Goal: Transaction & Acquisition: Obtain resource

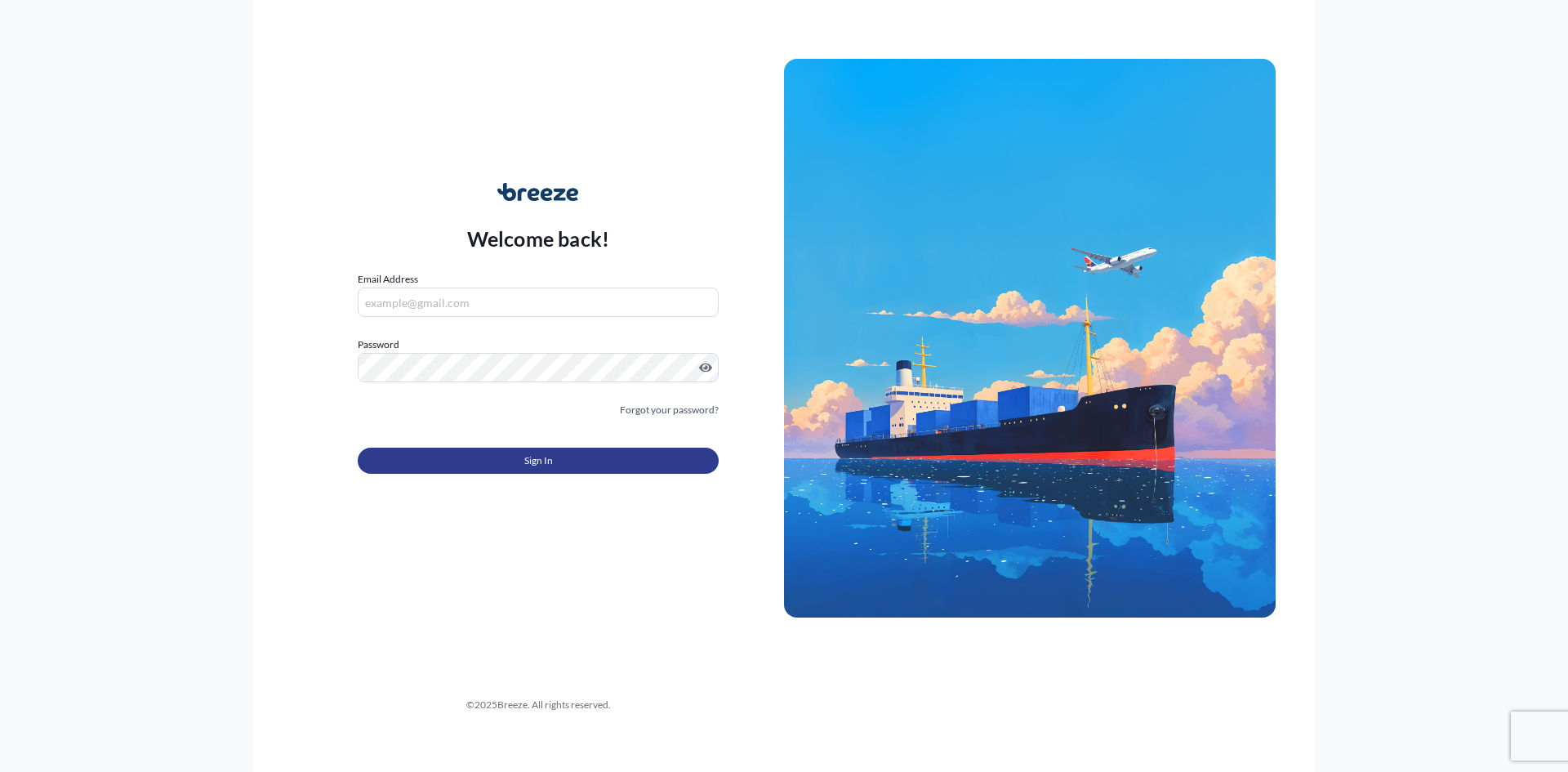
type input "[PERSON_NAME][EMAIL_ADDRESS][DOMAIN_NAME]"
click at [478, 455] on button "Sign In" at bounding box center [538, 461] width 361 height 27
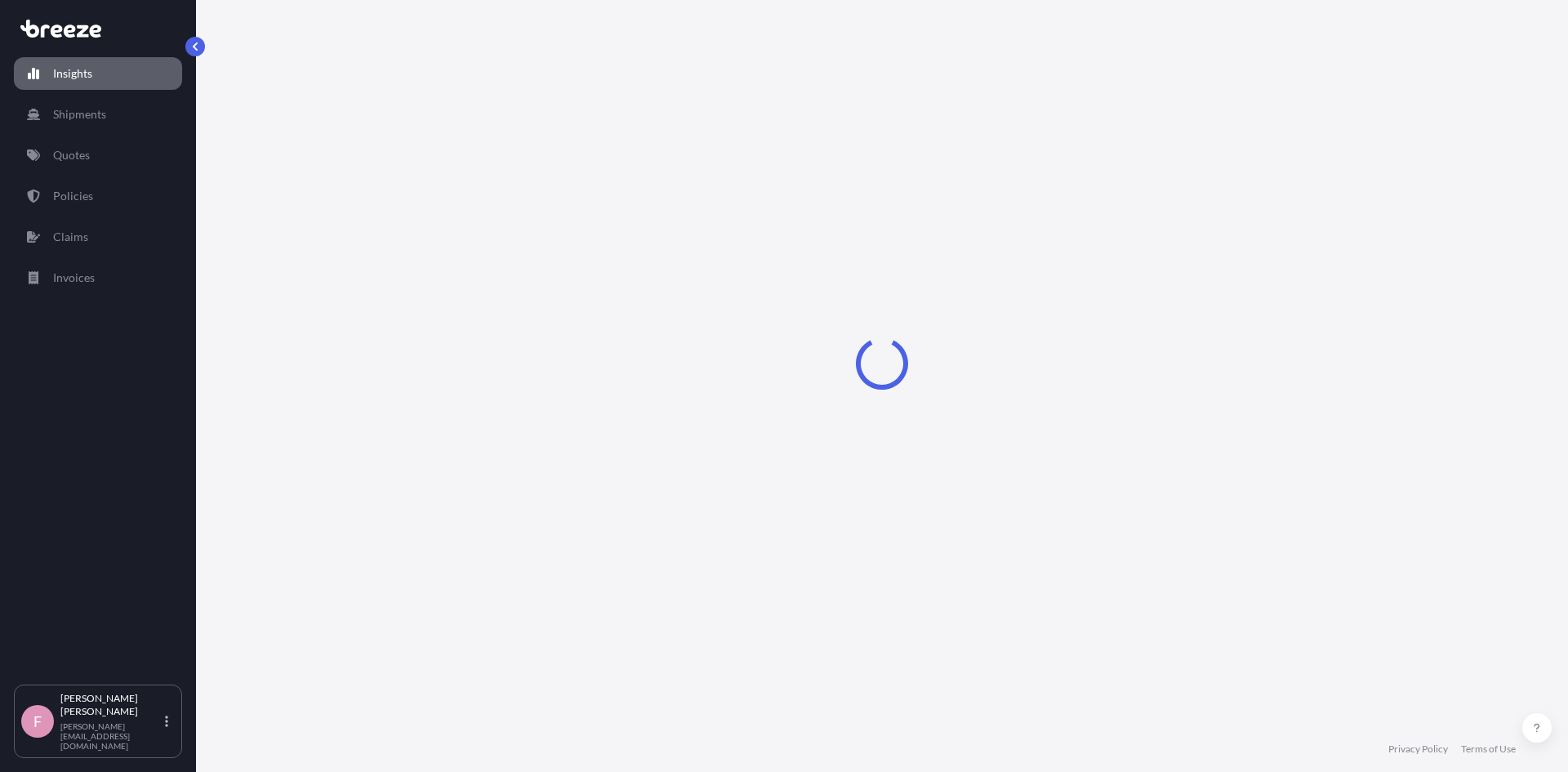
select select "2025"
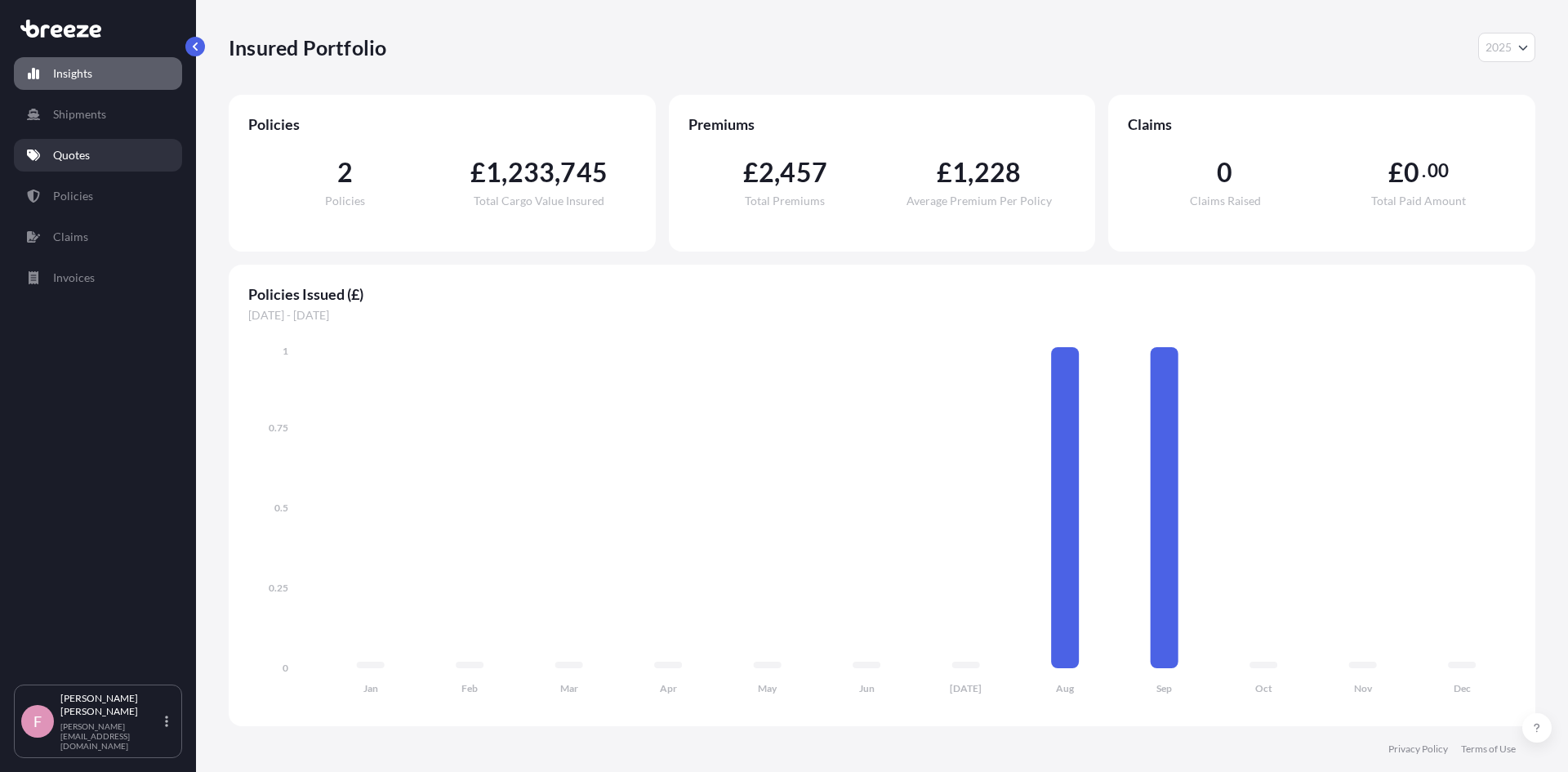
click at [100, 154] on link "Quotes" at bounding box center [97, 155] width 168 height 32
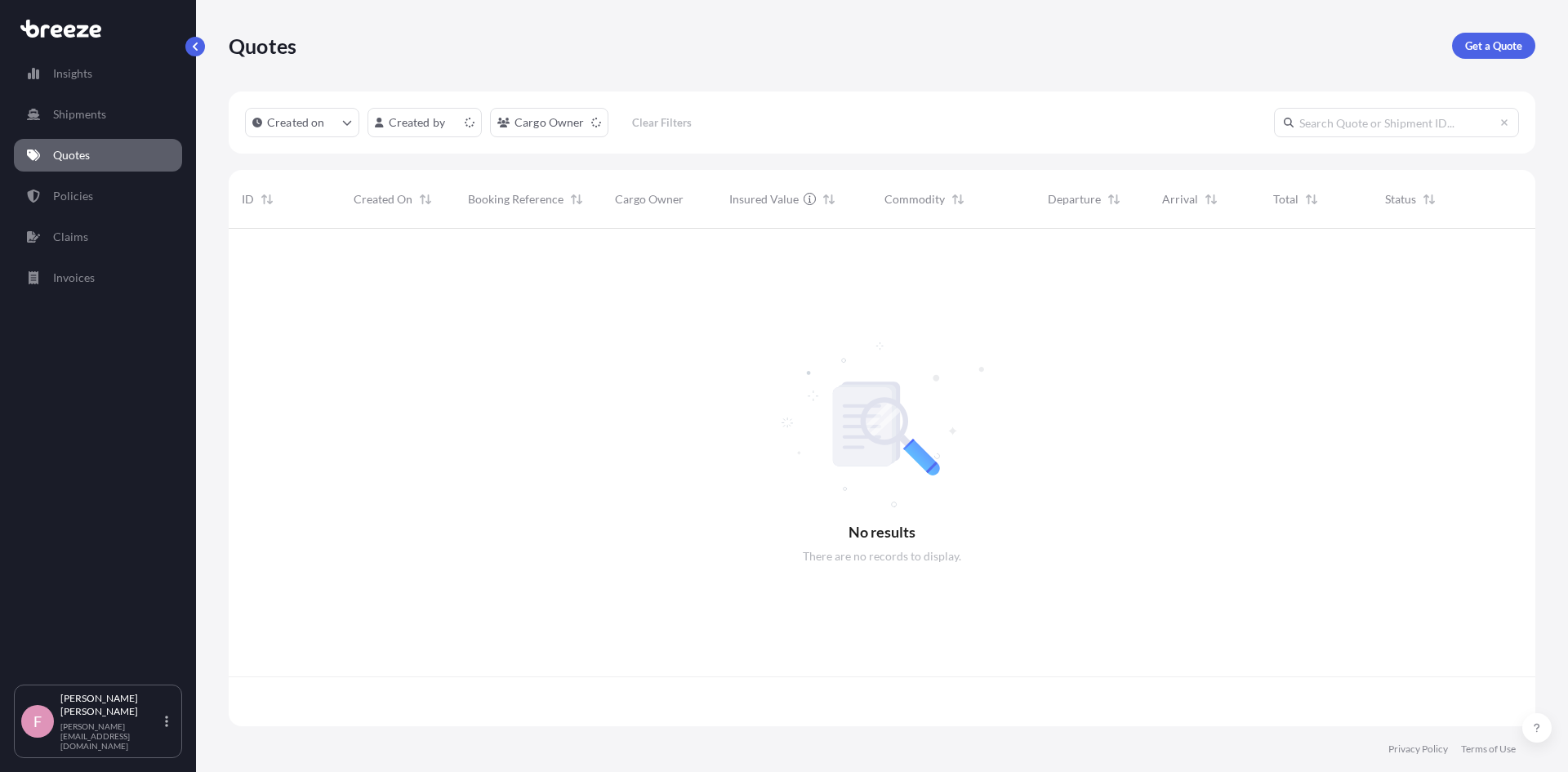
scroll to position [494, 1294]
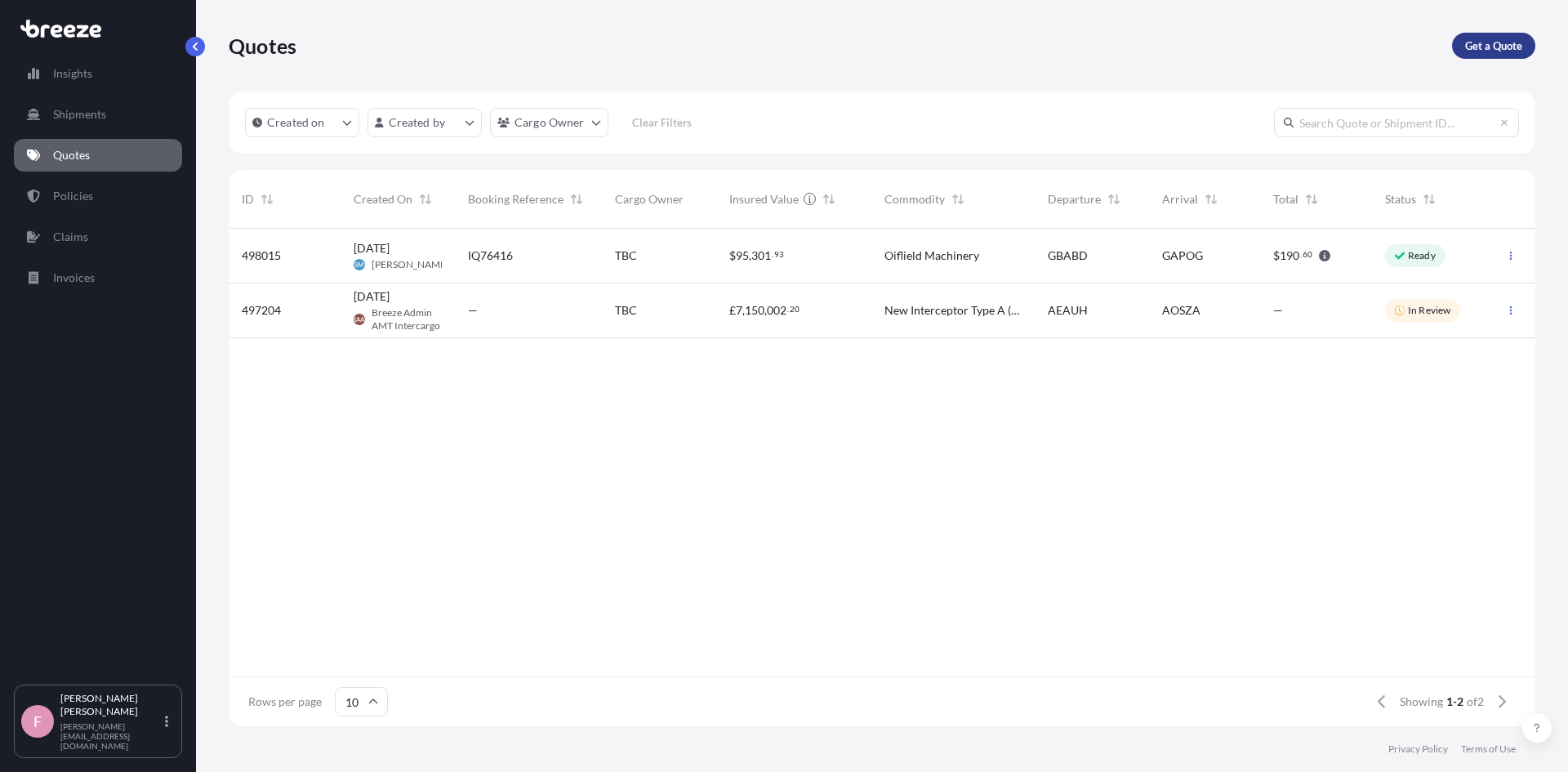
click at [1502, 47] on p "Get a Quote" at bounding box center [1494, 45] width 57 height 16
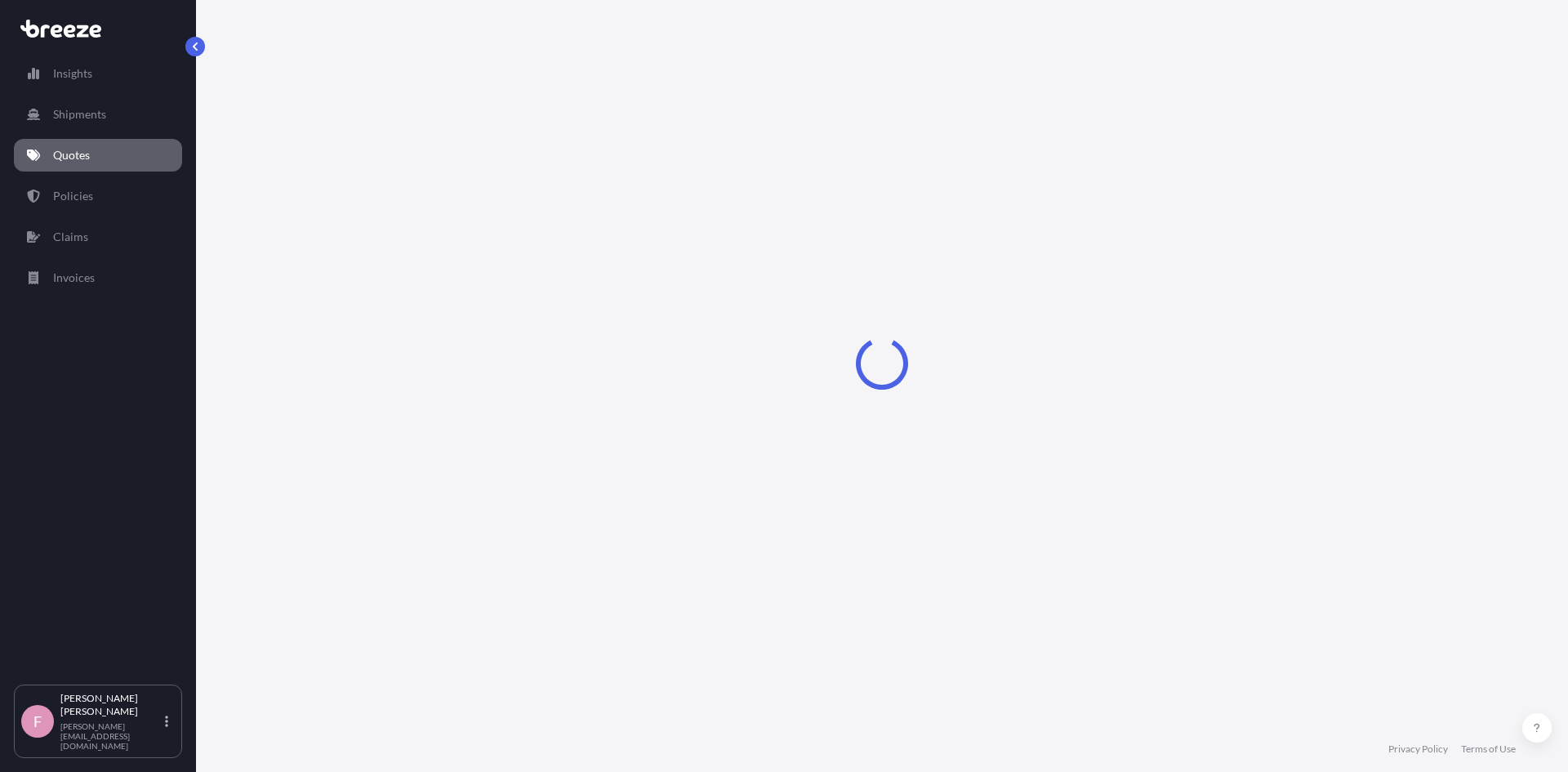
select select "Sea"
select select "1"
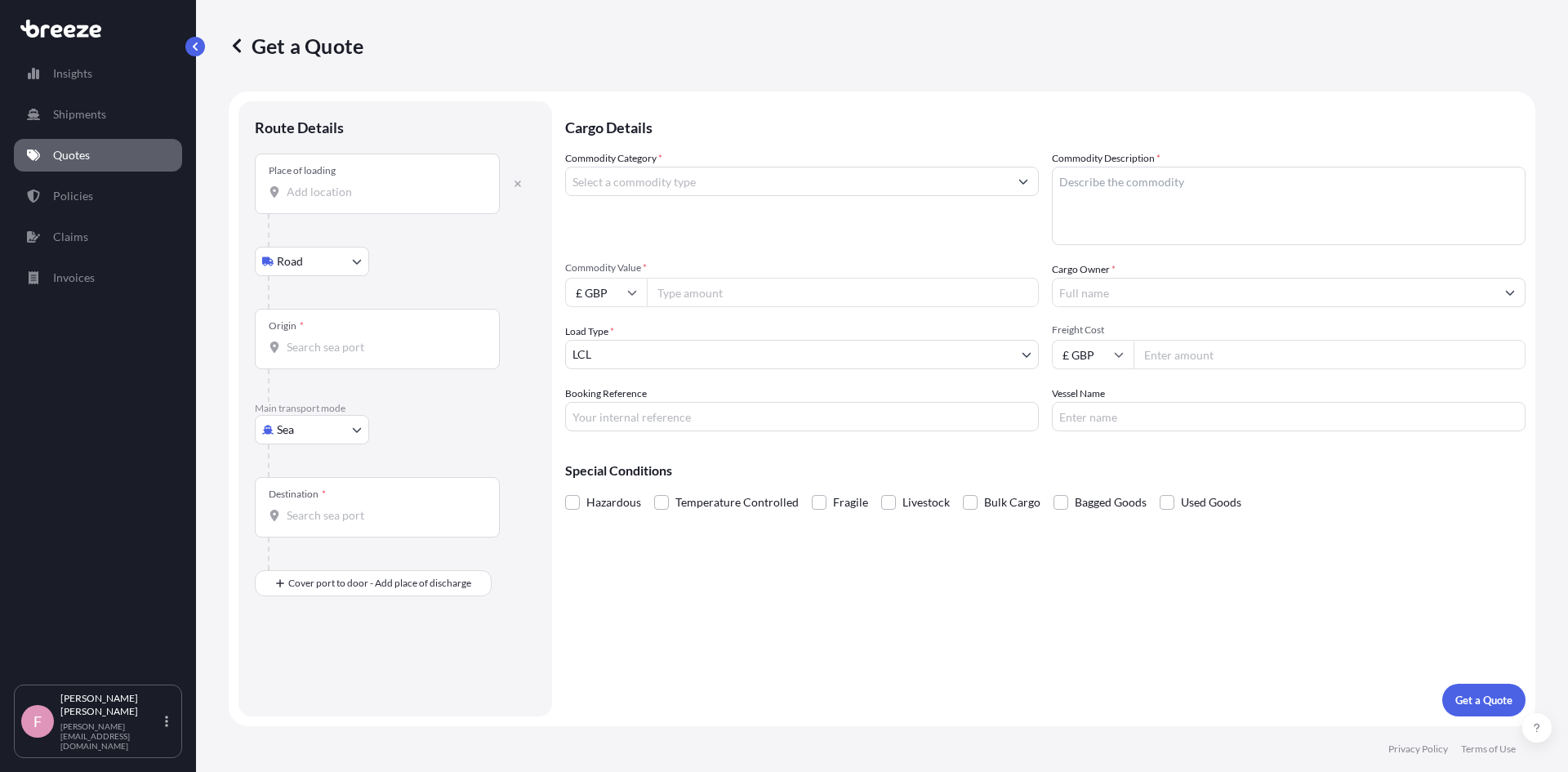
click at [342, 186] on input "Place of loading" at bounding box center [382, 192] width 192 height 16
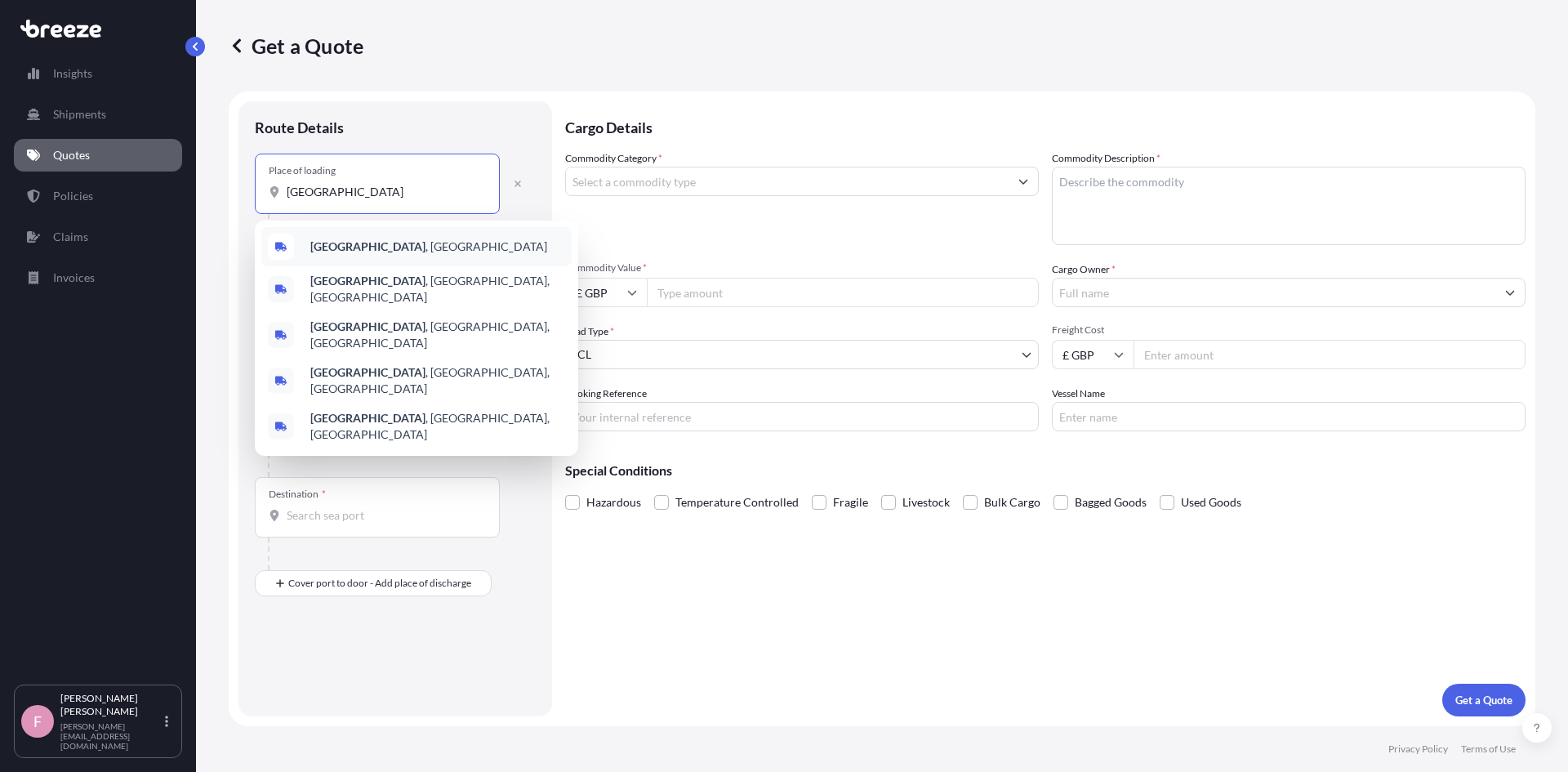
click at [342, 244] on b "[GEOGRAPHIC_DATA]" at bounding box center [368, 246] width 115 height 14
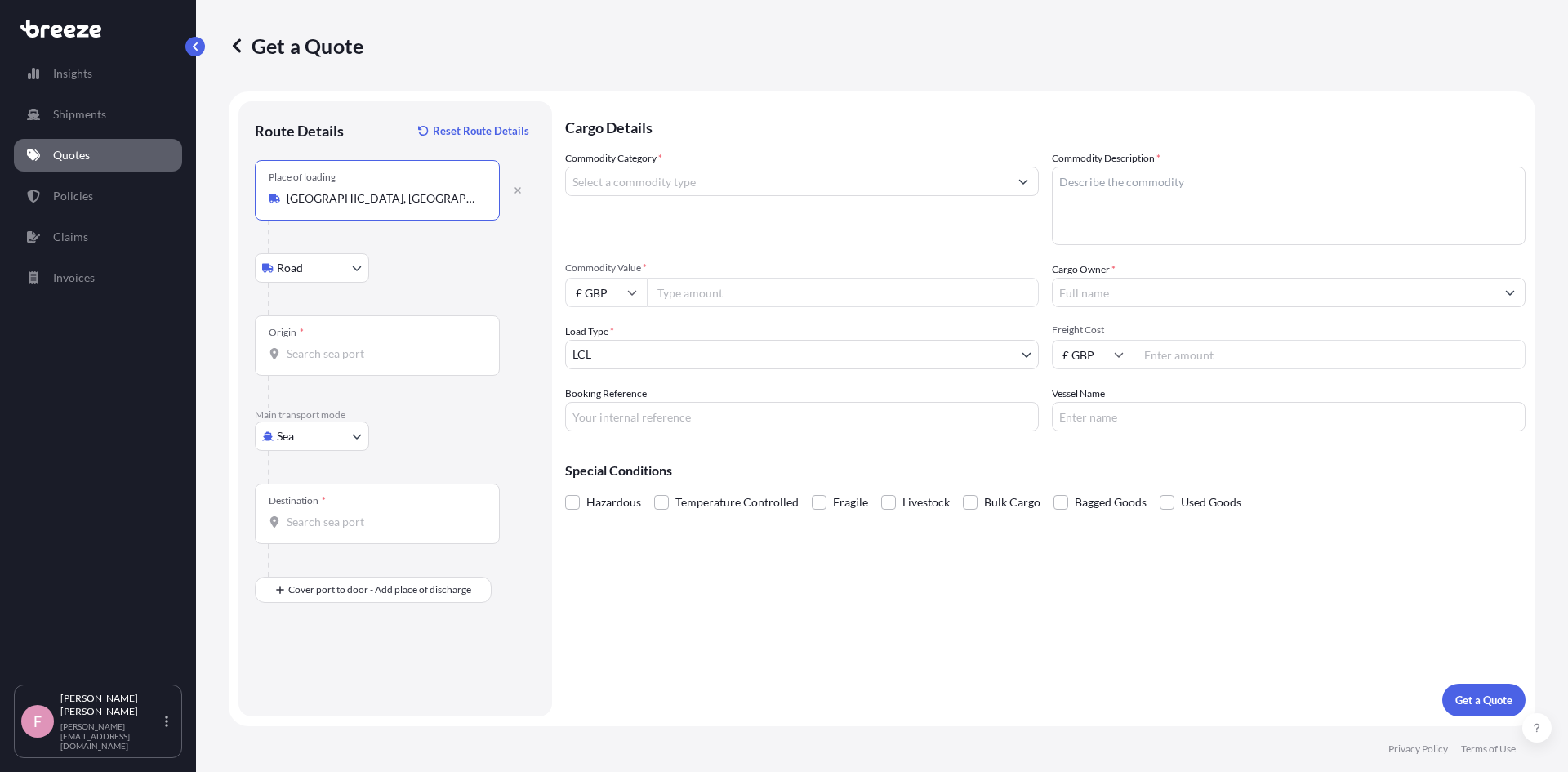
type input "[GEOGRAPHIC_DATA], [GEOGRAPHIC_DATA]"
click at [327, 268] on body "5 options available. Insights Shipments Quotes Policies Claims Invoices F [PERS…" at bounding box center [784, 386] width 1568 height 772
click at [363, 338] on div "Origin *" at bounding box center [377, 345] width 245 height 61
click at [363, 345] on input "Origin *" at bounding box center [382, 353] width 192 height 16
click at [321, 437] on body "0 options available. Insights Shipments Quotes Policies Claims Invoices F [PERS…" at bounding box center [784, 386] width 1568 height 772
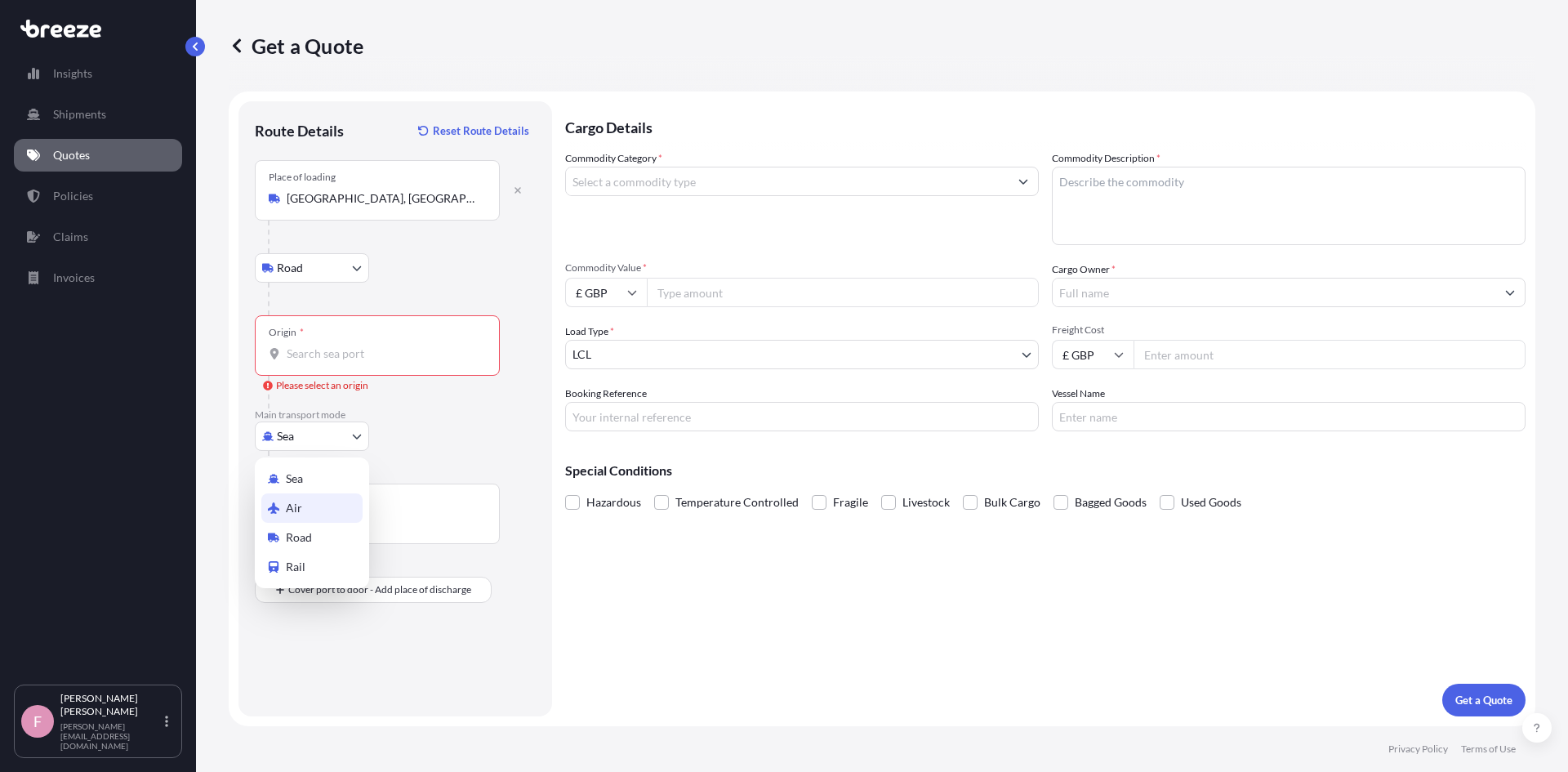
click at [308, 501] on div "Air" at bounding box center [312, 508] width 101 height 29
select select "Air"
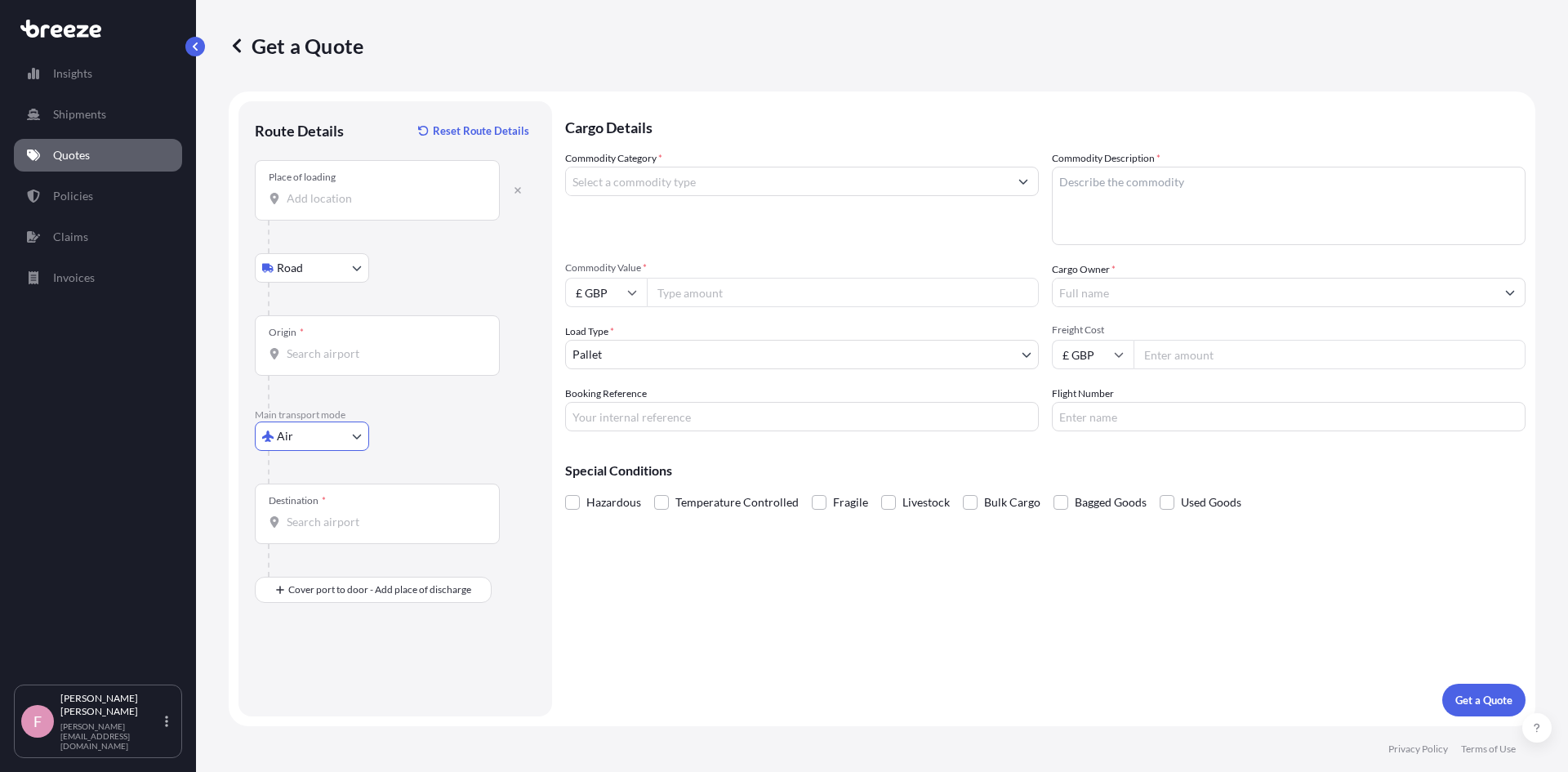
click at [339, 353] on input "Origin *" at bounding box center [382, 353] width 192 height 16
type input "GBABD / ABZ - [GEOGRAPHIC_DATA], [GEOGRAPHIC_DATA]"
click at [325, 527] on input "Destination *" at bounding box center [382, 522] width 192 height 16
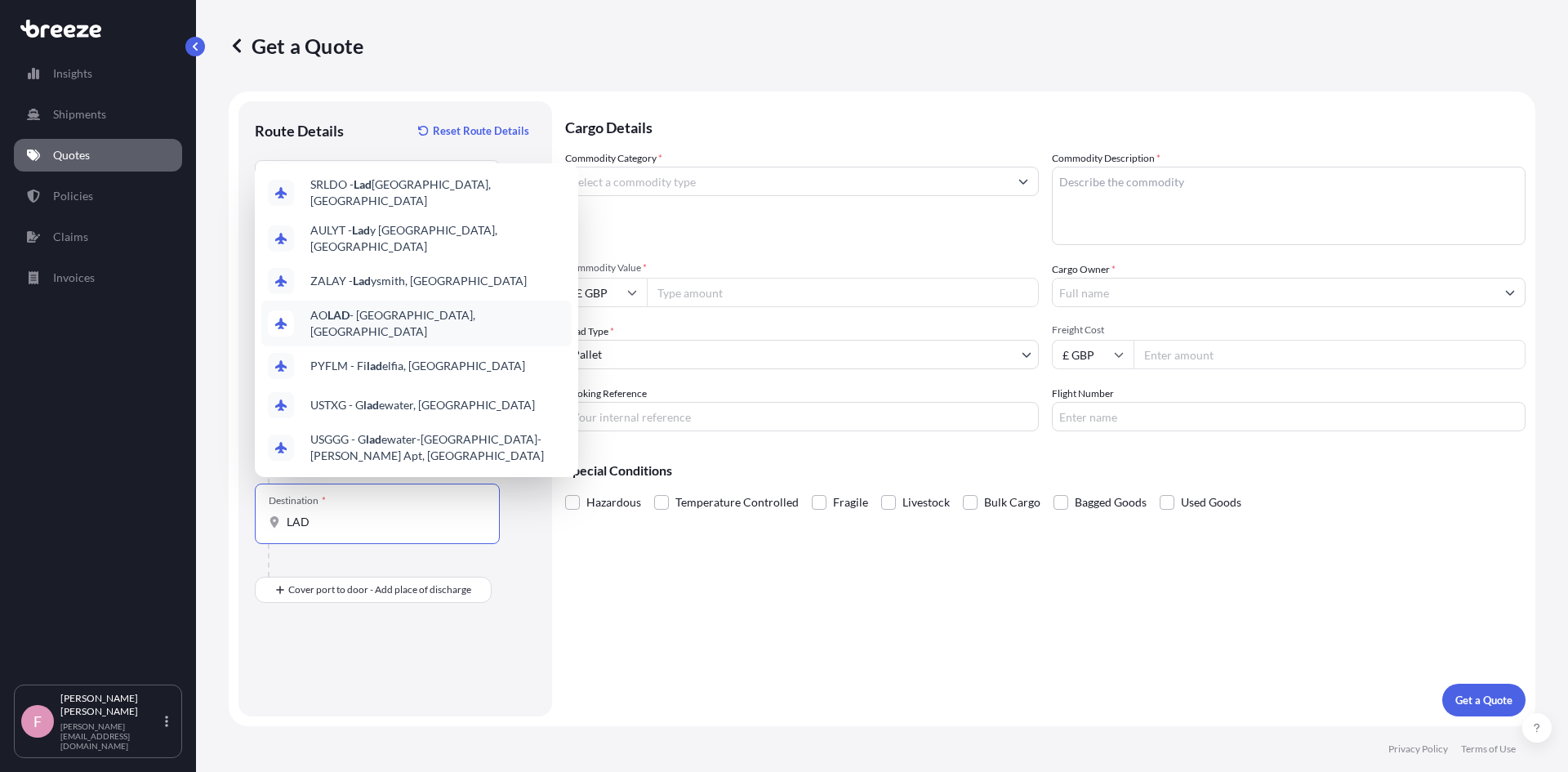
click at [390, 308] on span "AO LAD - [GEOGRAPHIC_DATA], [GEOGRAPHIC_DATA]" at bounding box center [438, 323] width 255 height 32
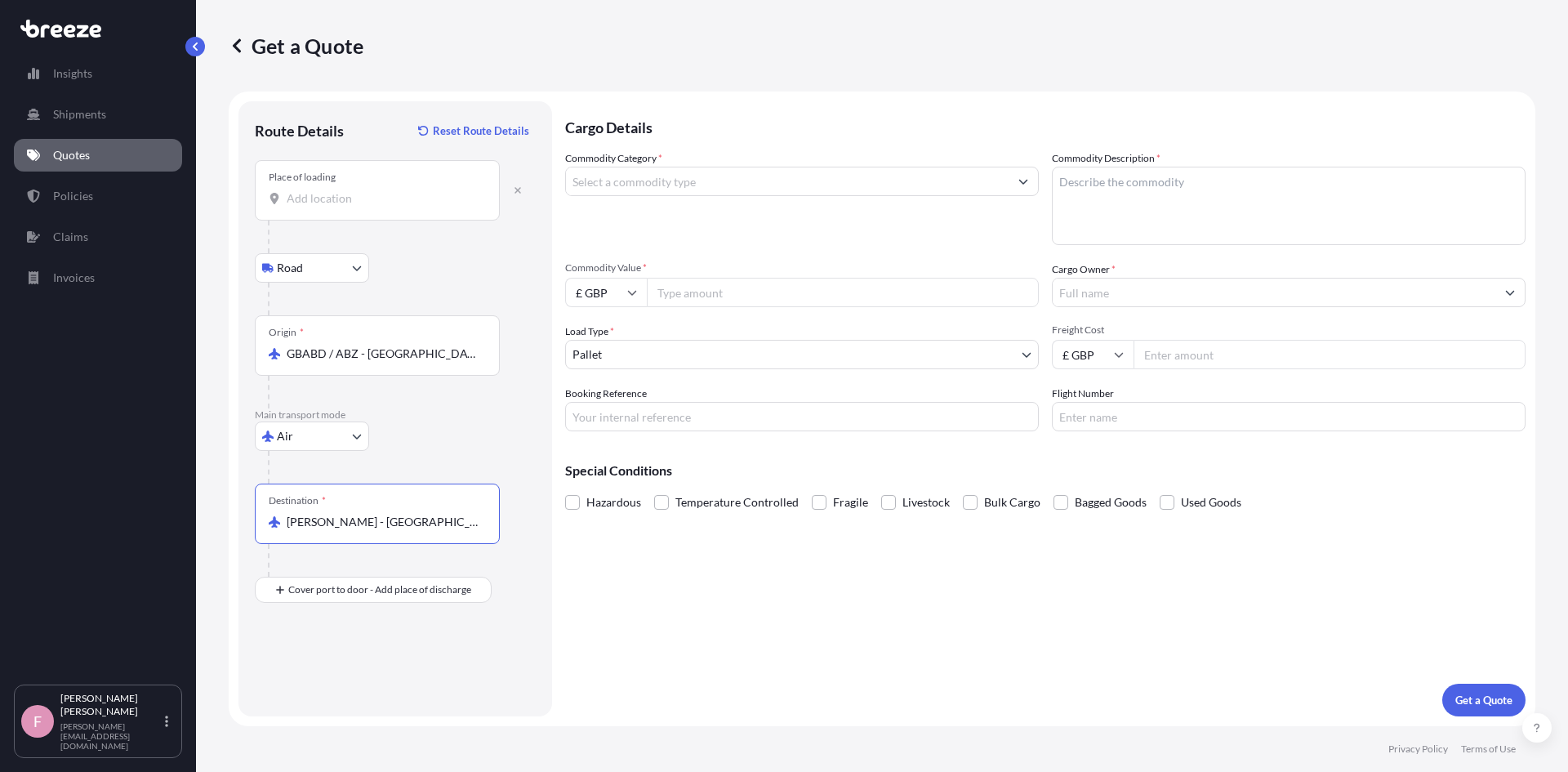
type input "[PERSON_NAME] - [GEOGRAPHIC_DATA], [GEOGRAPHIC_DATA]"
click at [652, 176] on input "Commodity Category *" at bounding box center [787, 181] width 443 height 29
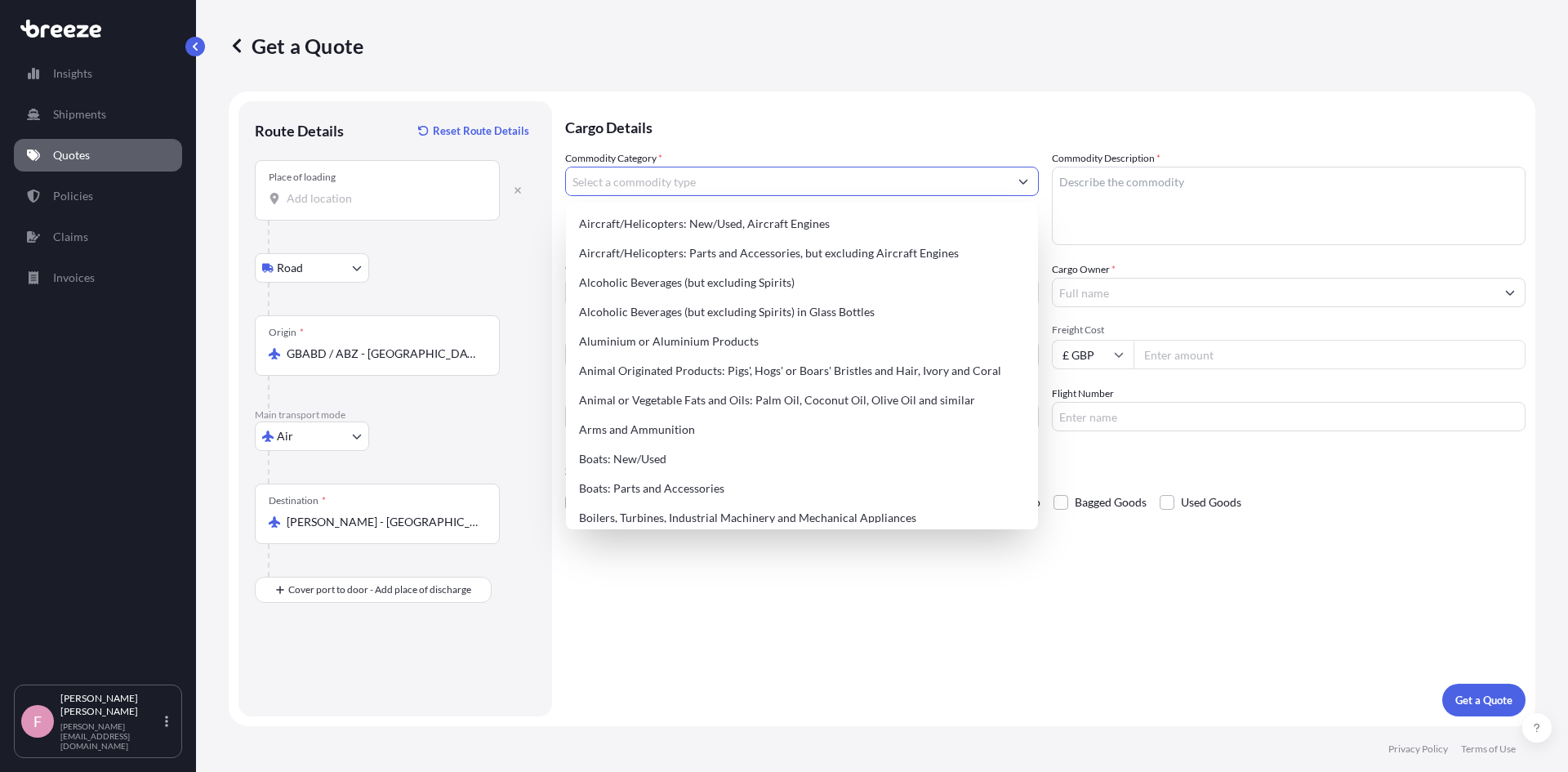
click at [711, 180] on input "Commodity Category *" at bounding box center [787, 181] width 443 height 29
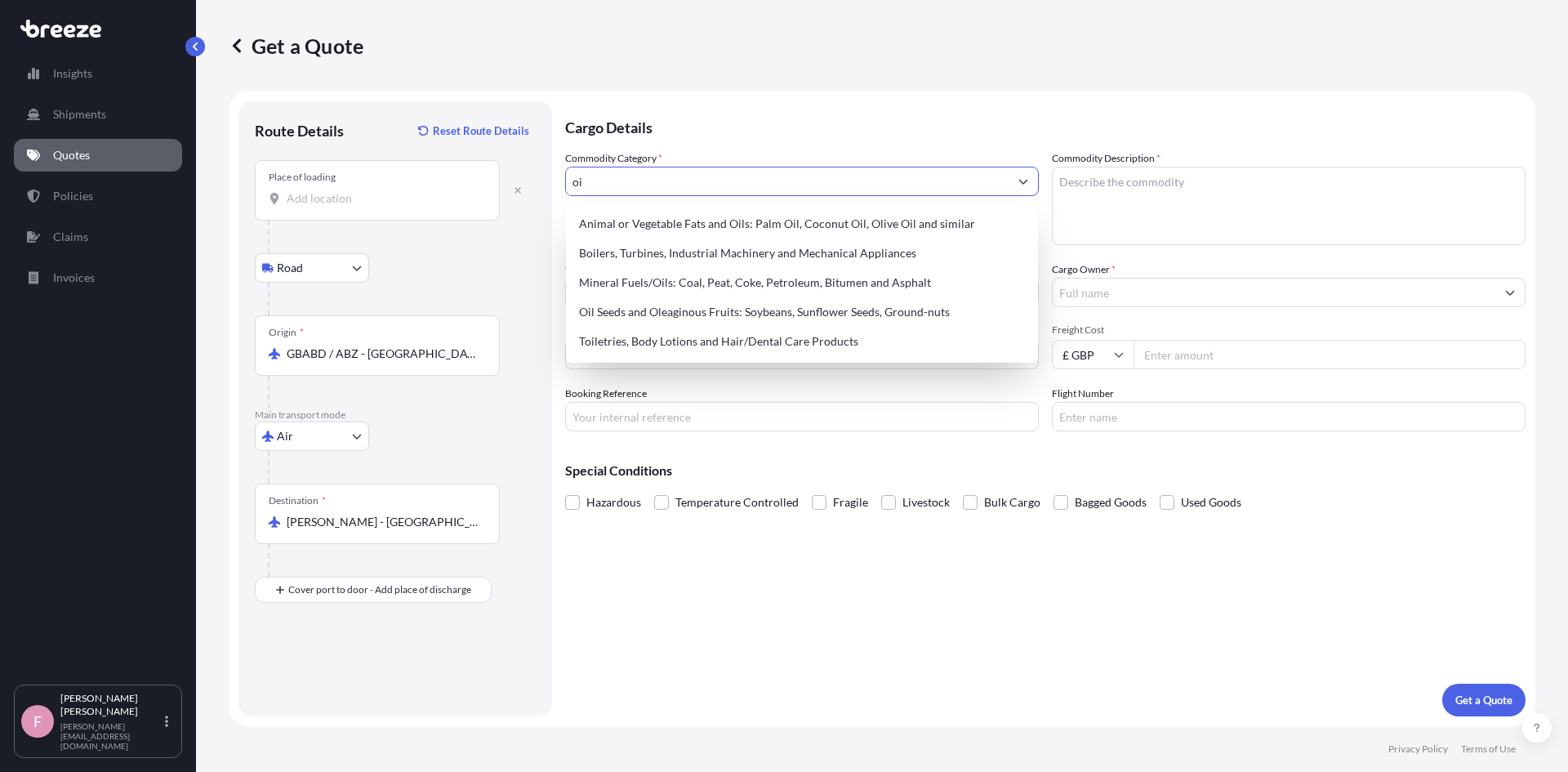
type input "o"
type input "s"
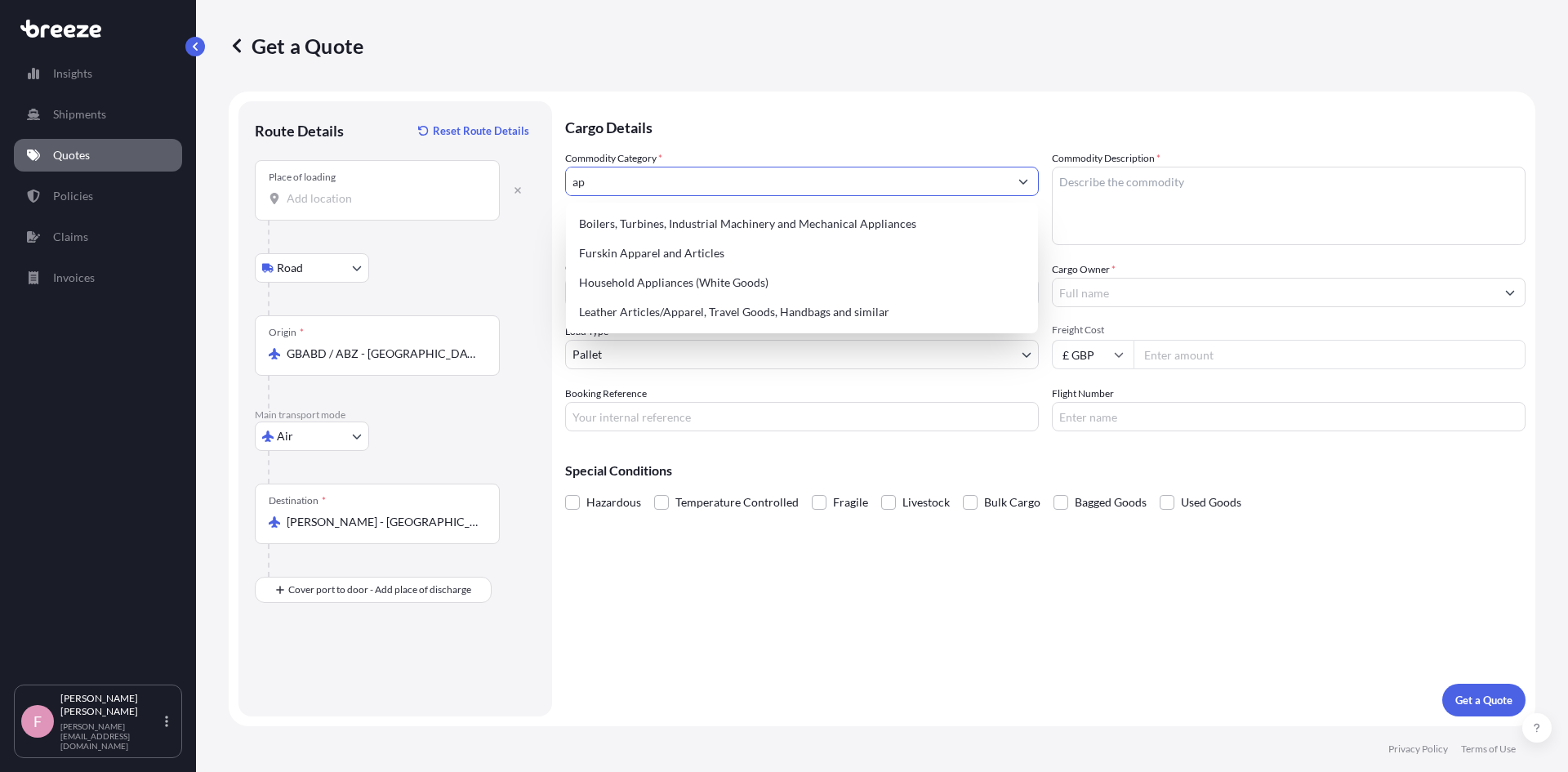
type input "a"
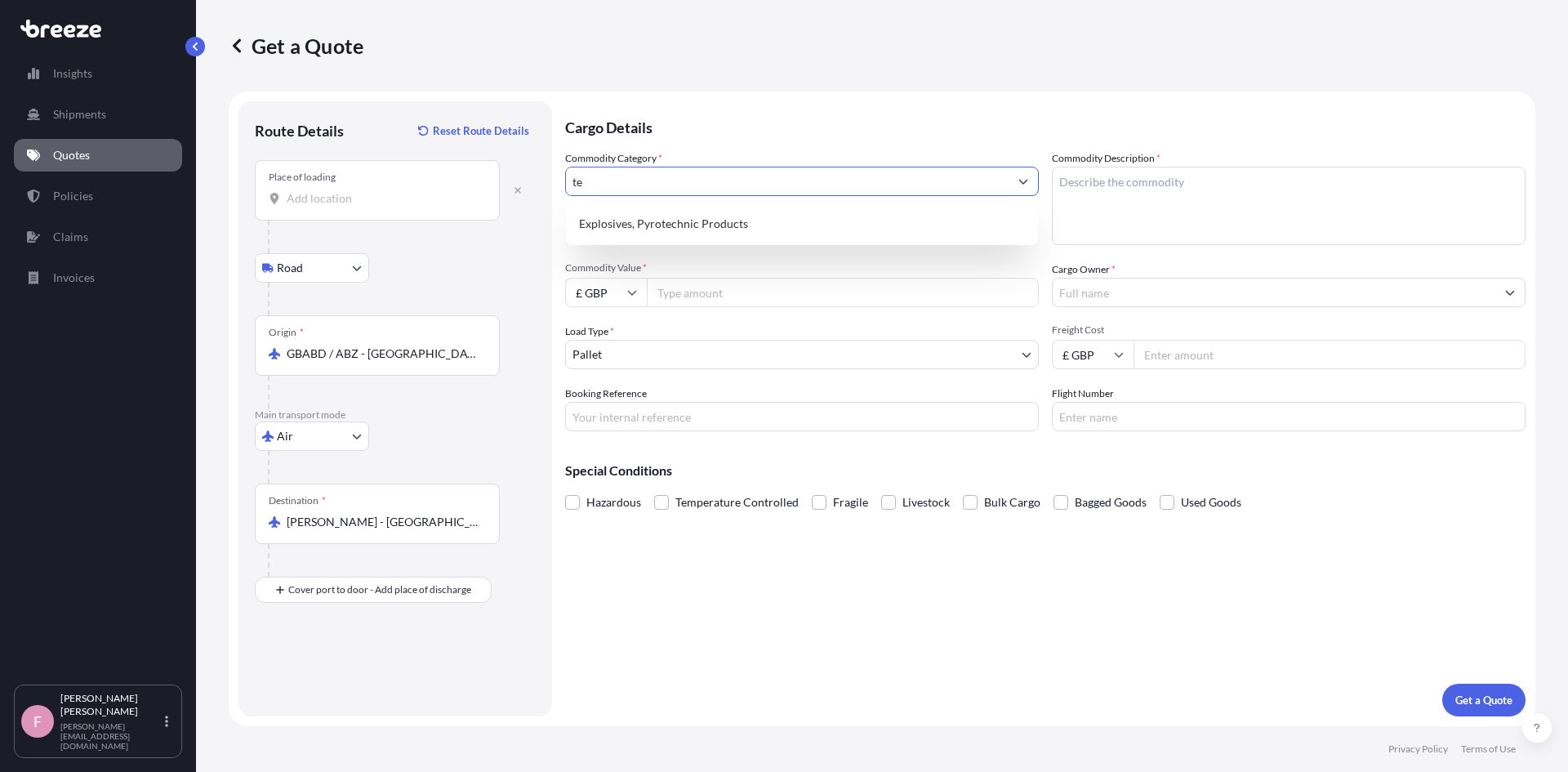
type input "t"
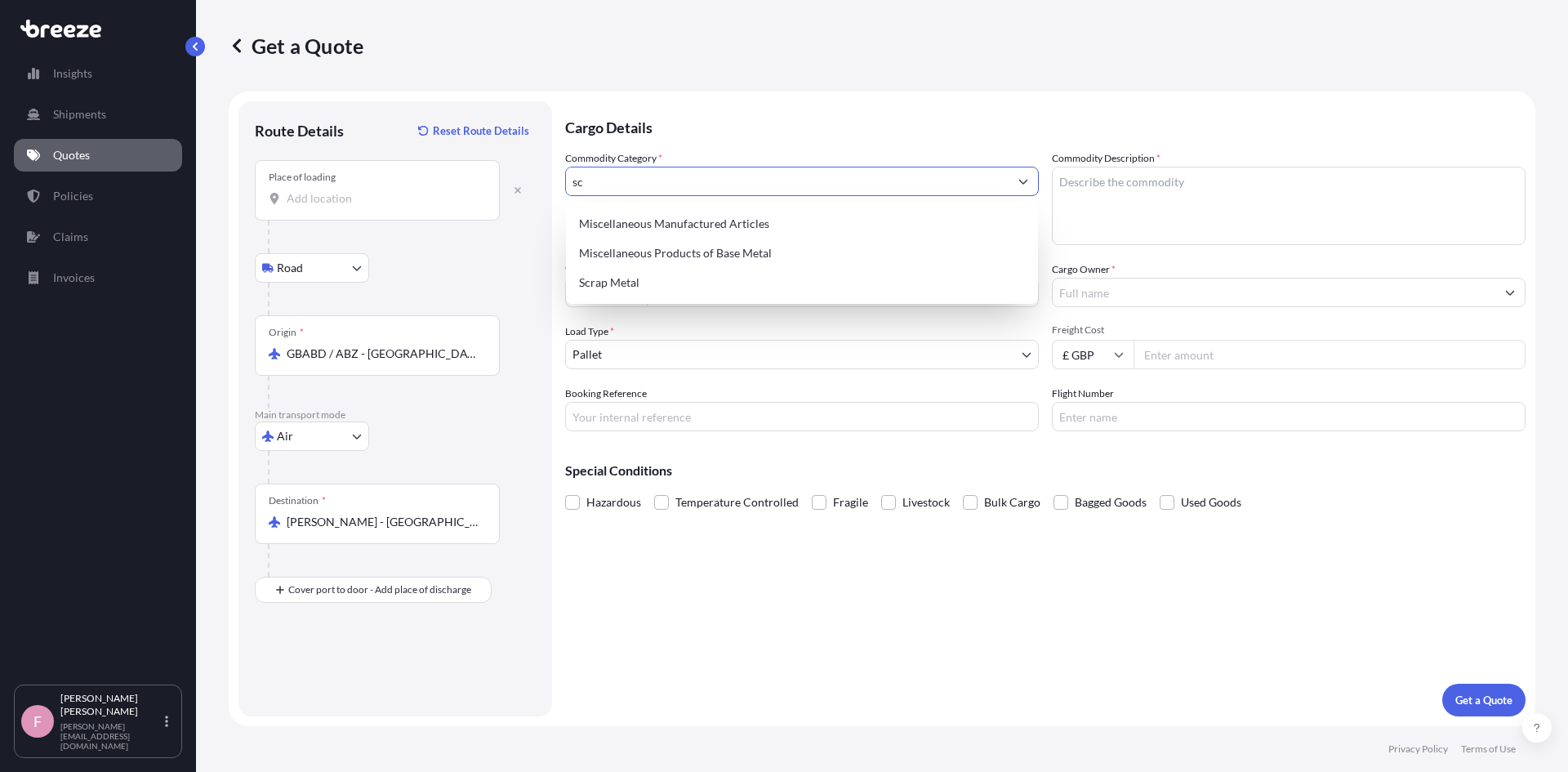
type input "s"
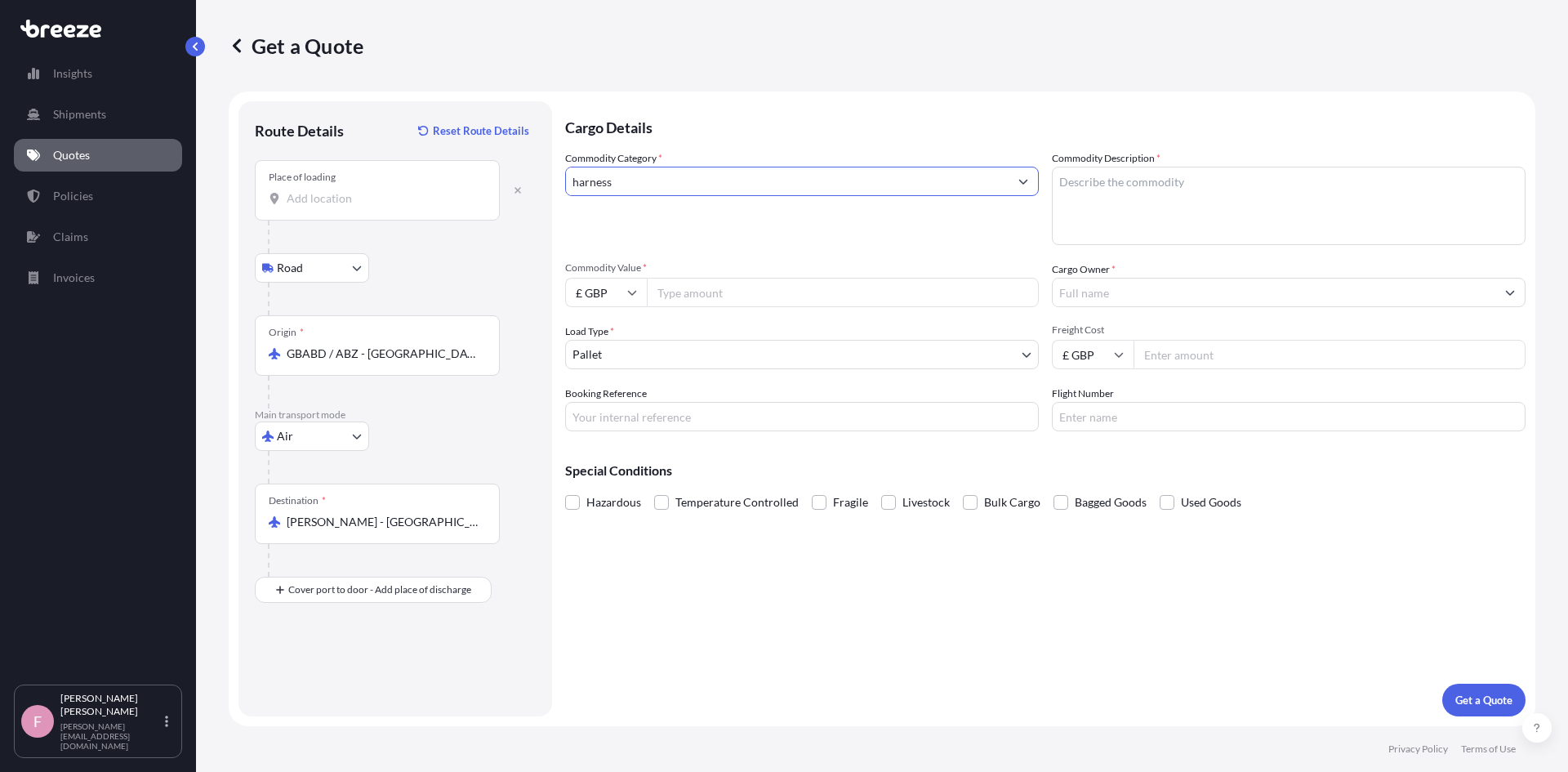
click at [1442, 684] on button "Get a Quote" at bounding box center [1483, 700] width 83 height 32
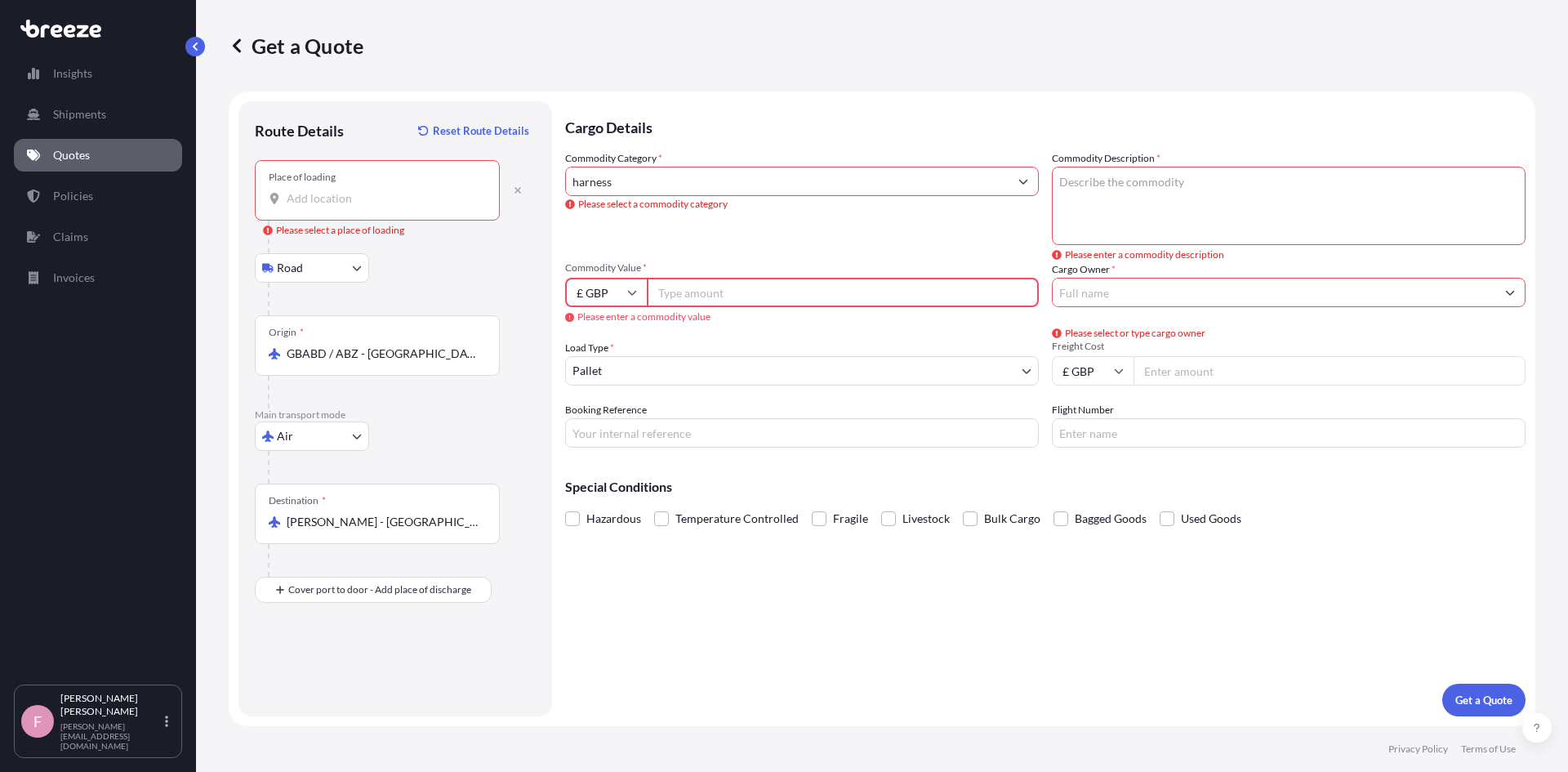
click at [673, 186] on input "harness" at bounding box center [787, 181] width 443 height 29
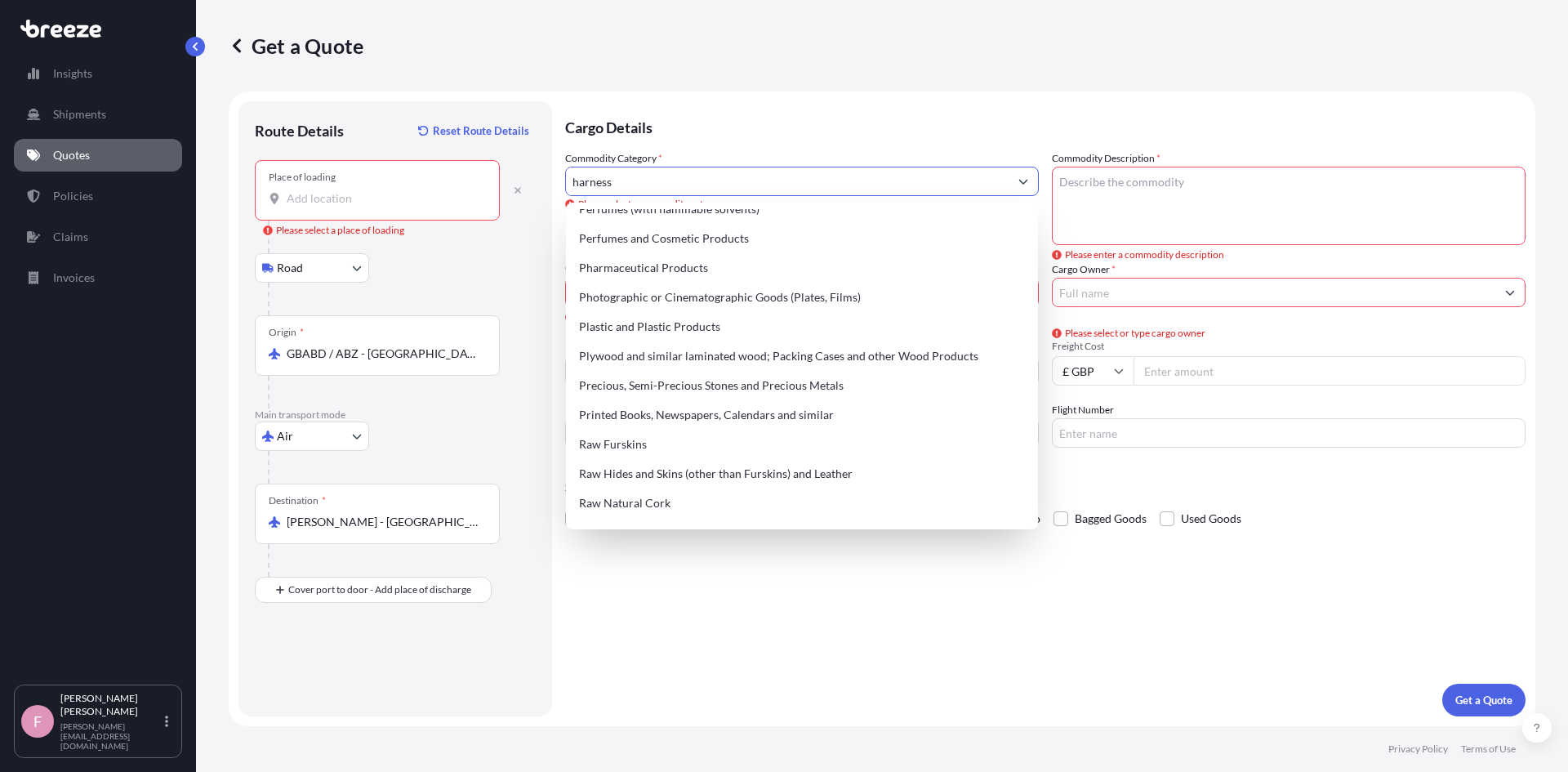
scroll to position [2286, 0]
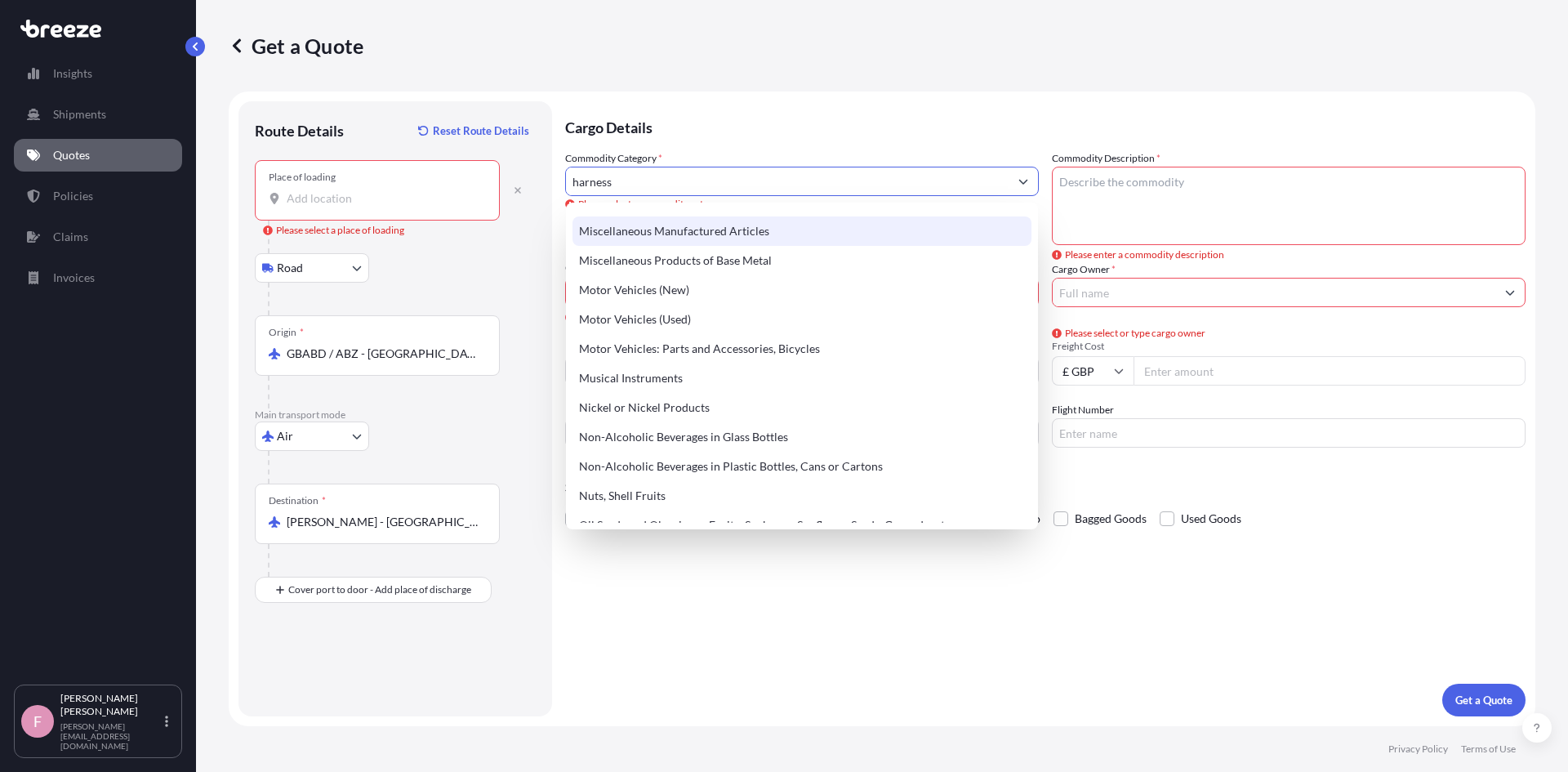
click at [802, 232] on div "Miscellaneous Manufactured Articles" at bounding box center [802, 231] width 459 height 29
type input "Miscellaneous Manufactured Articles"
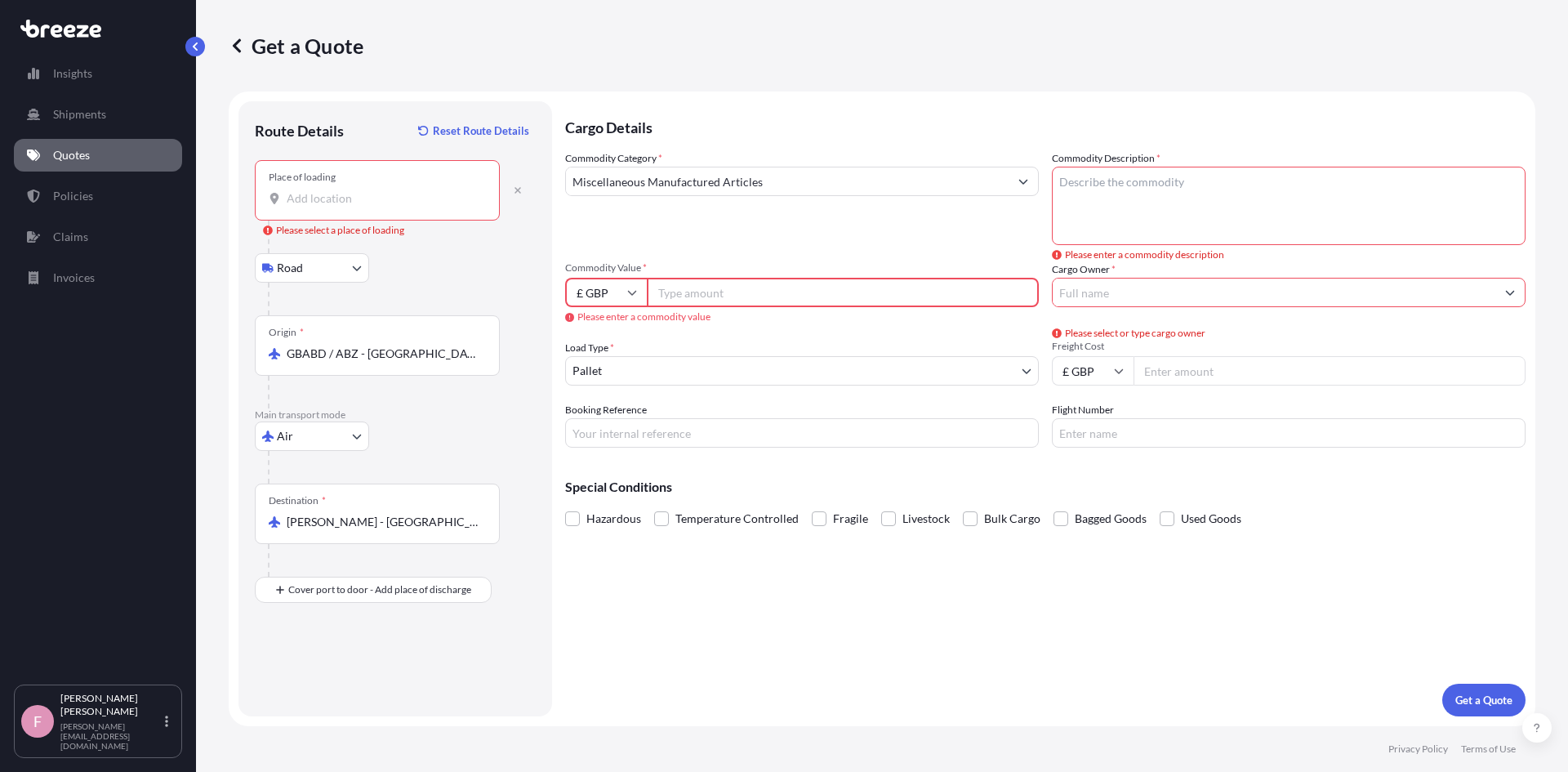
click at [731, 293] on input "Commodity Value *" at bounding box center [843, 292] width 392 height 29
click at [1225, 205] on textarea "Commodity Description *" at bounding box center [1288, 206] width 474 height 79
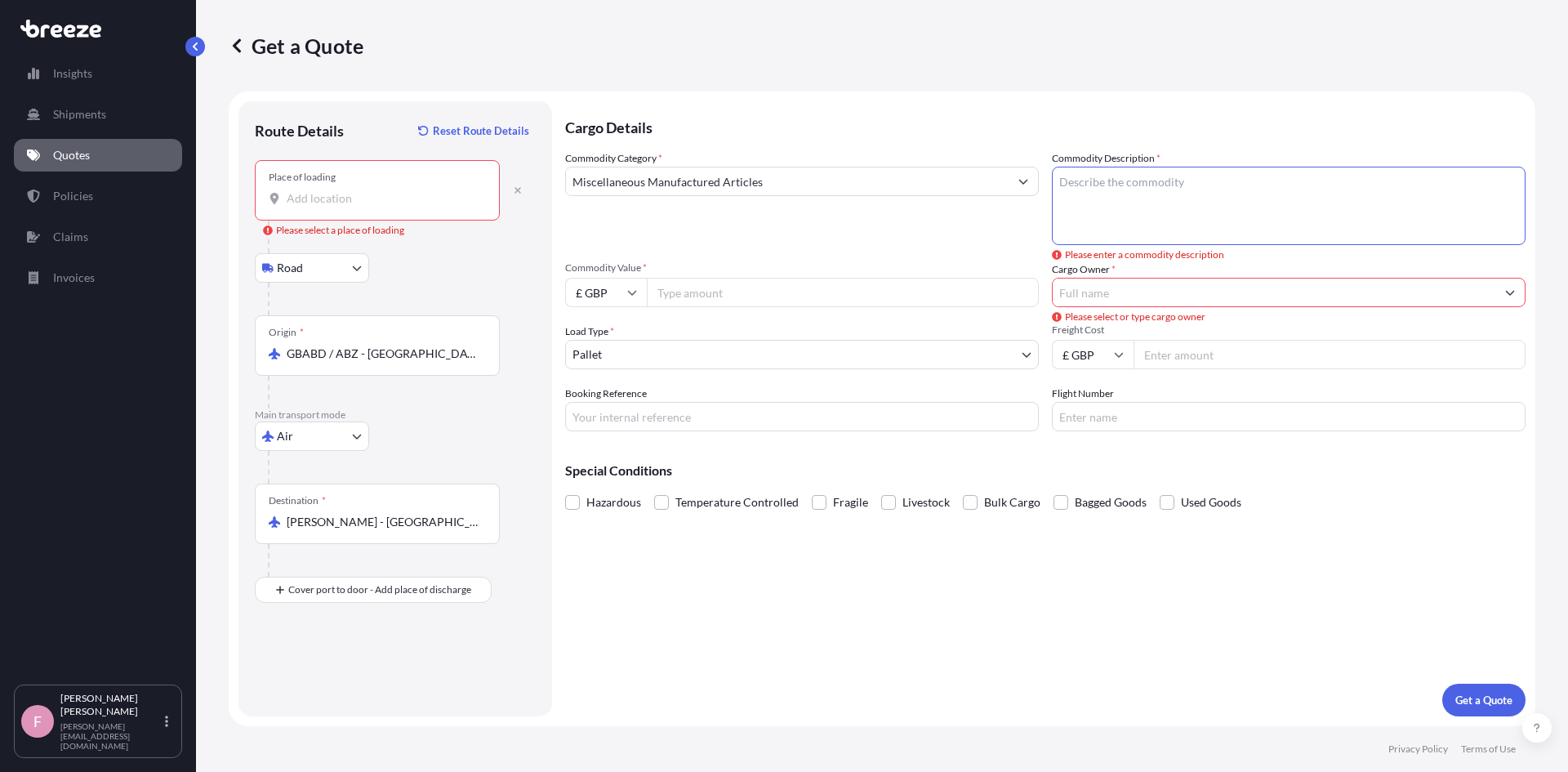
paste textarea "150-N/LES DONUT NEON 46"
type textarea "150-N/LES DONUT NEON 46"
click at [697, 287] on input "Commodity Value *" at bounding box center [843, 292] width 392 height 29
type input "15085.82"
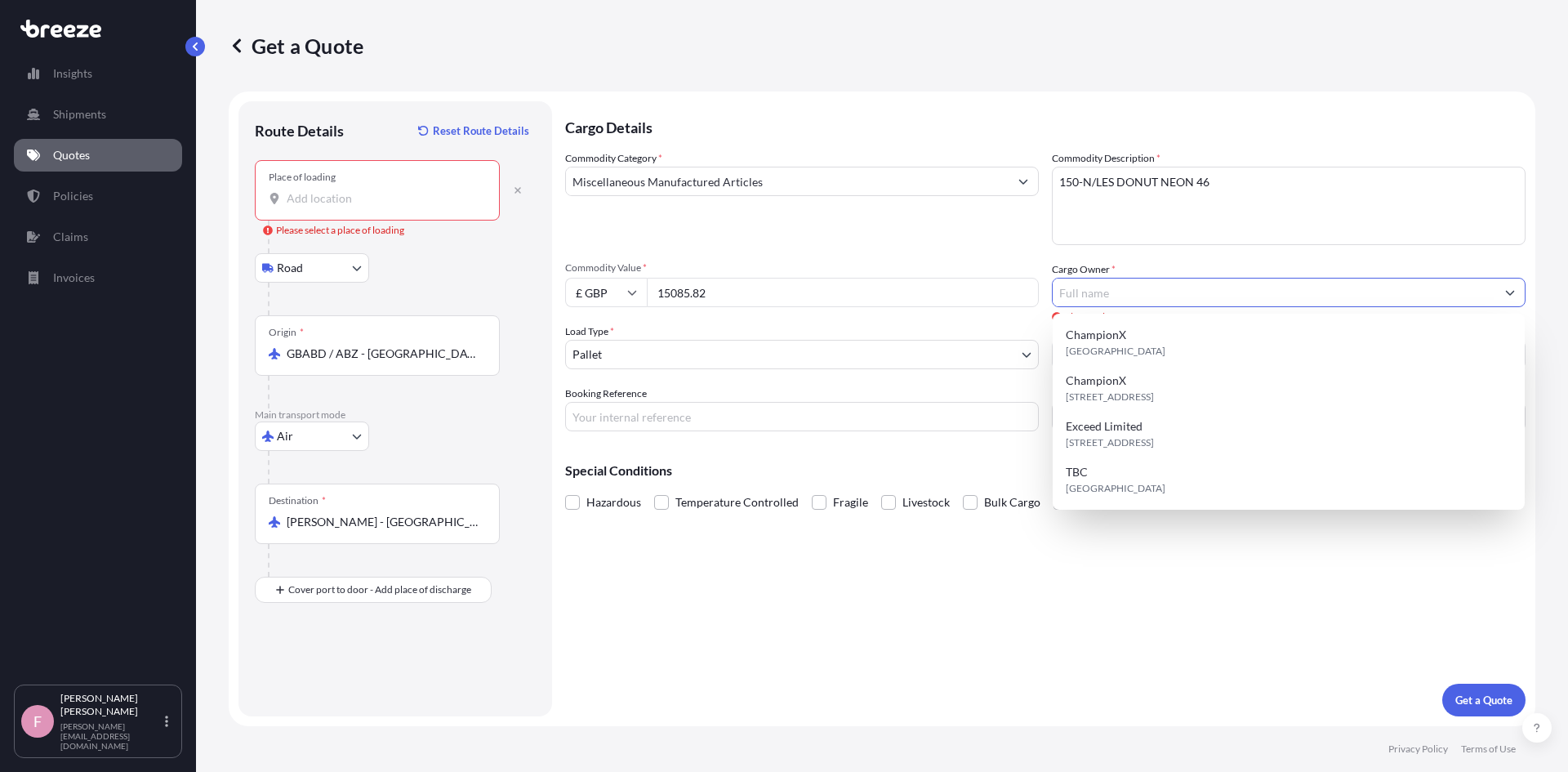
click at [1088, 293] on input "Cargo Owner *" at bounding box center [1274, 292] width 443 height 29
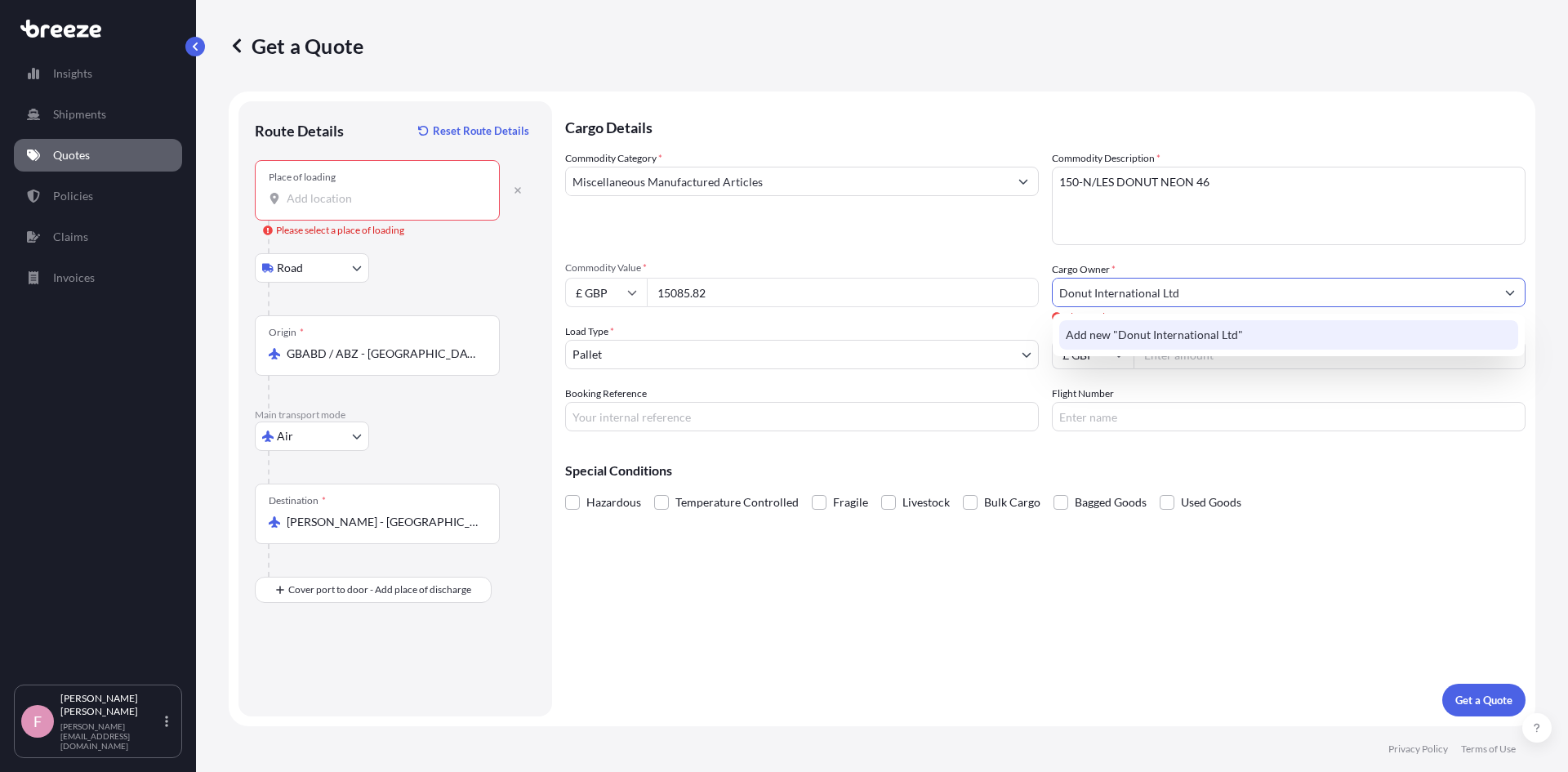
click at [1122, 339] on span "Add new "Donut International Ltd"" at bounding box center [1154, 334] width 177 height 16
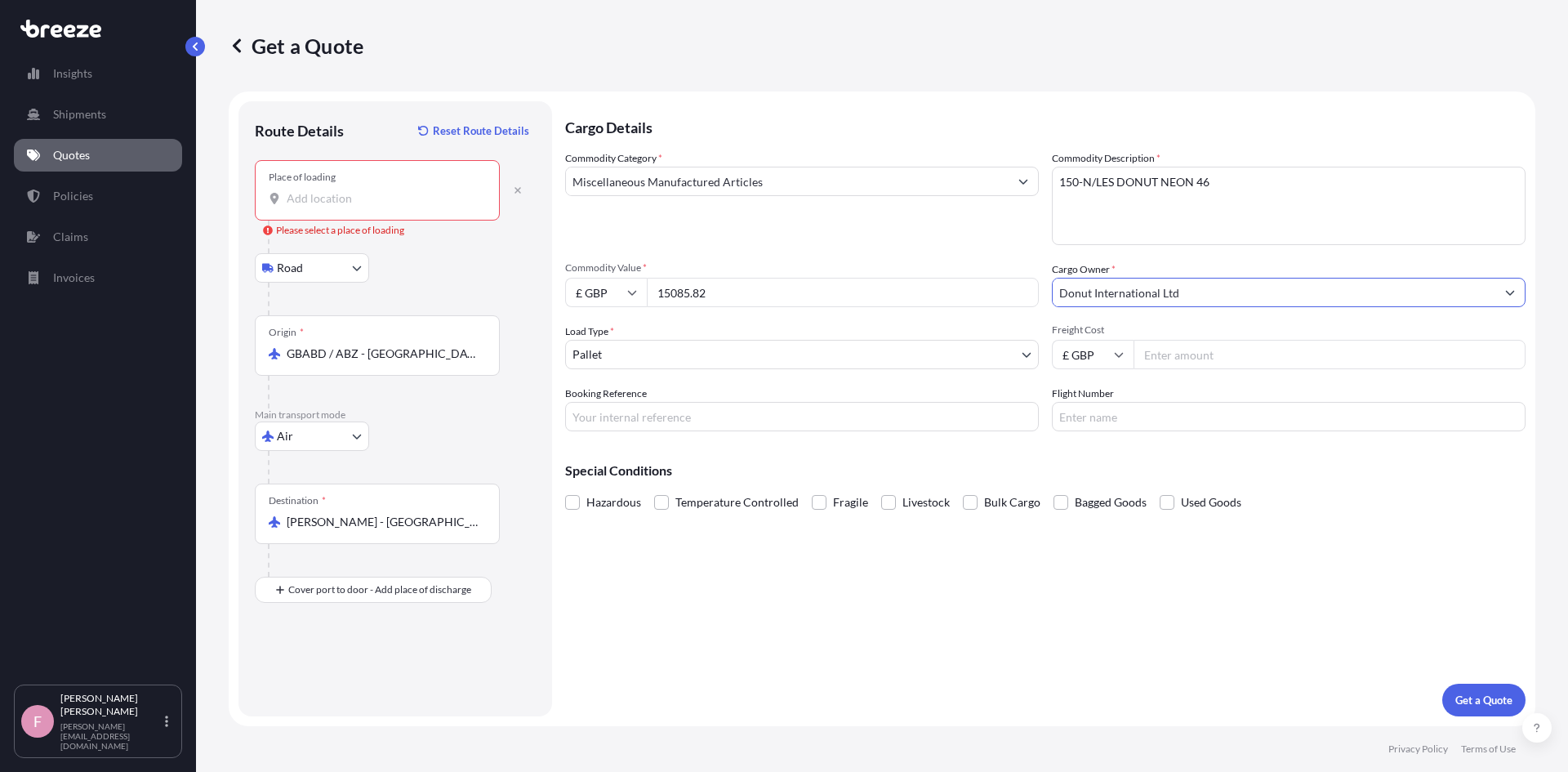
type input "Donut International Ltd"
click at [762, 351] on body "1 option available. Insights Shipments Quotes Policies Claims Invoices F [PERSO…" at bounding box center [784, 386] width 1568 height 772
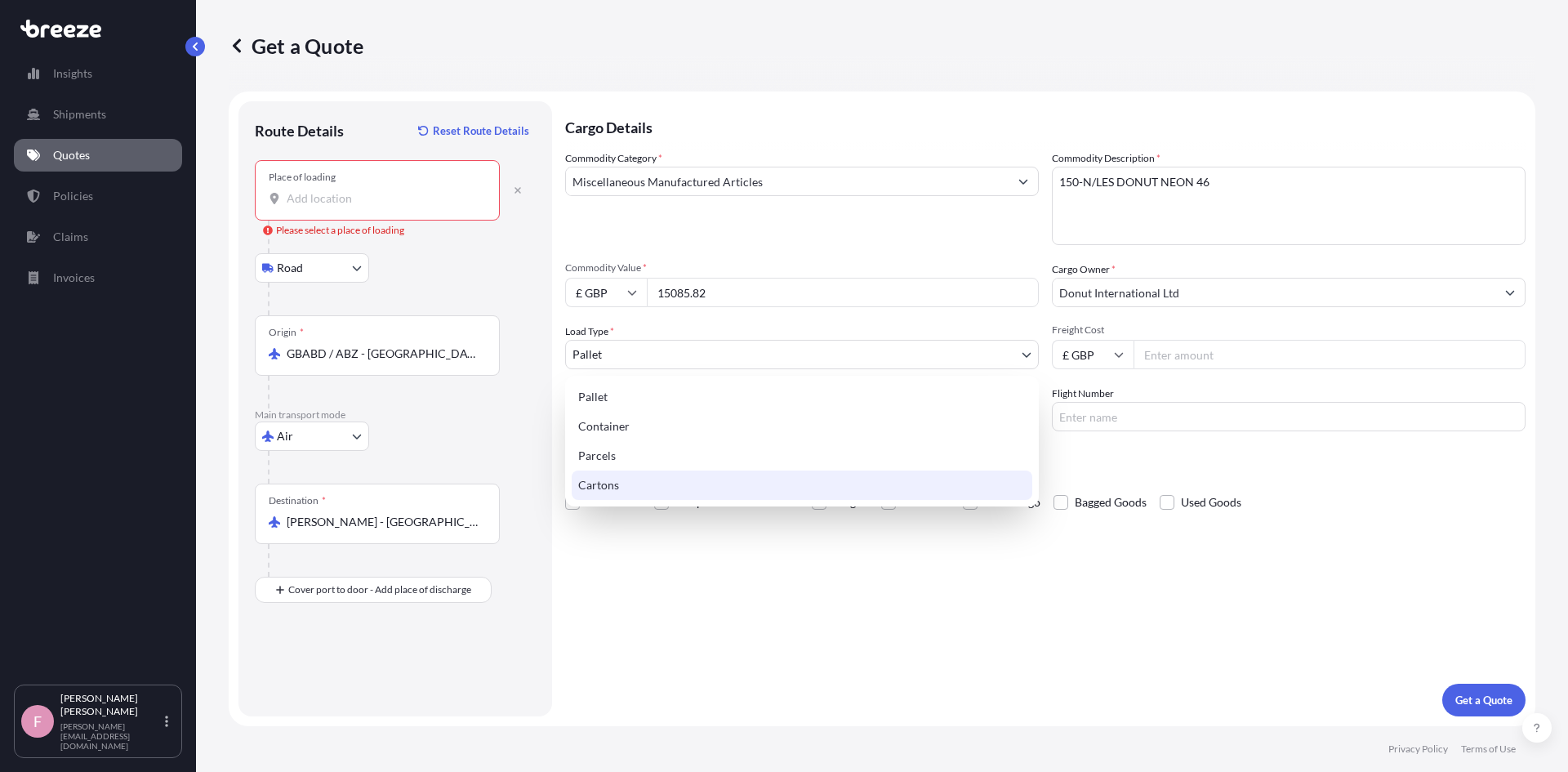
click at [685, 492] on div "Cartons" at bounding box center [802, 485] width 461 height 29
select select "4"
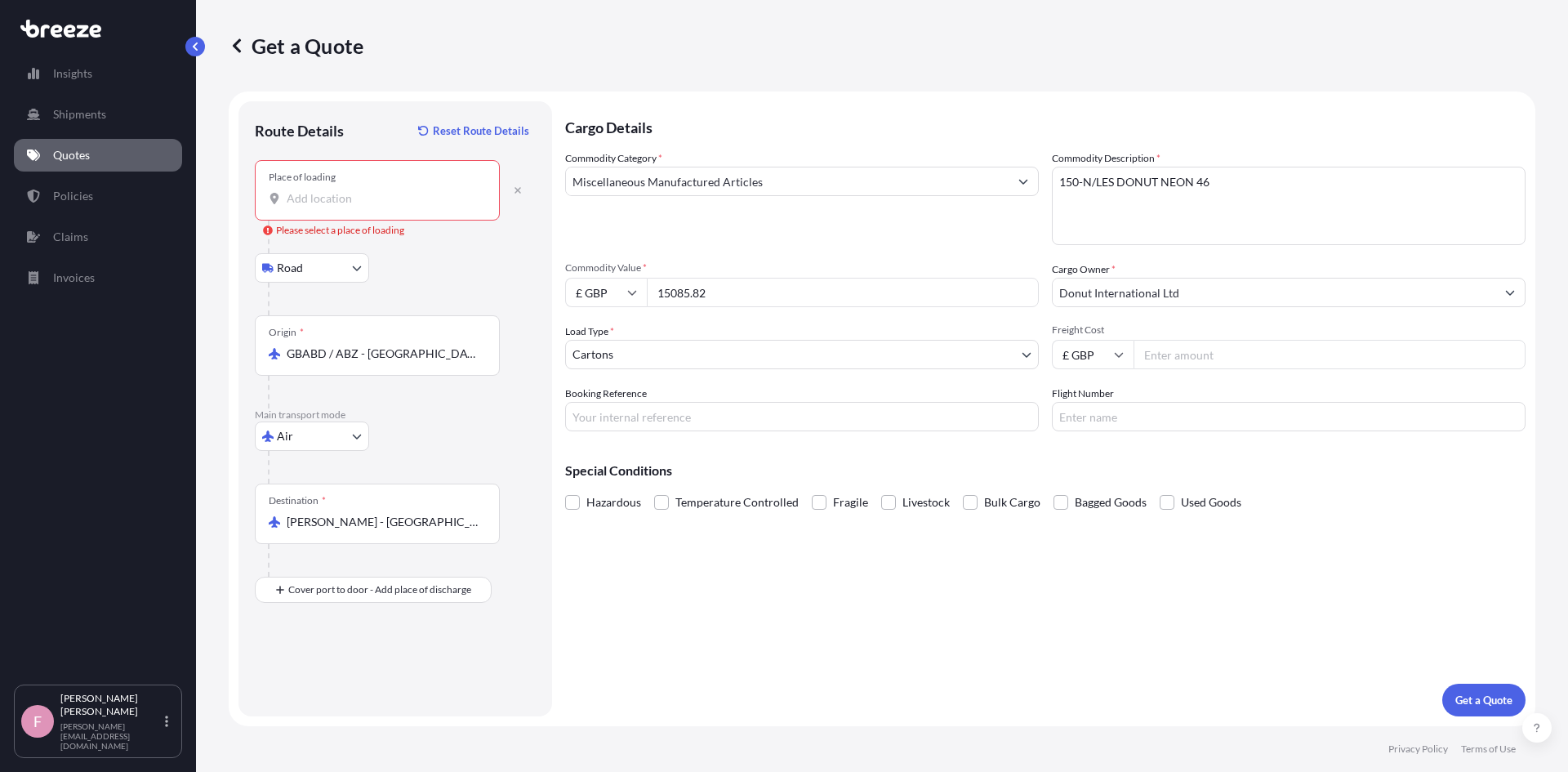
click at [1173, 357] on input "Freight Cost" at bounding box center [1329, 354] width 392 height 29
type input "650.00"
click at [907, 425] on input "Booking Reference" at bounding box center [802, 416] width 474 height 29
type input "IE106073"
click at [1116, 421] on input "Flight Number" at bounding box center [1288, 416] width 474 height 29
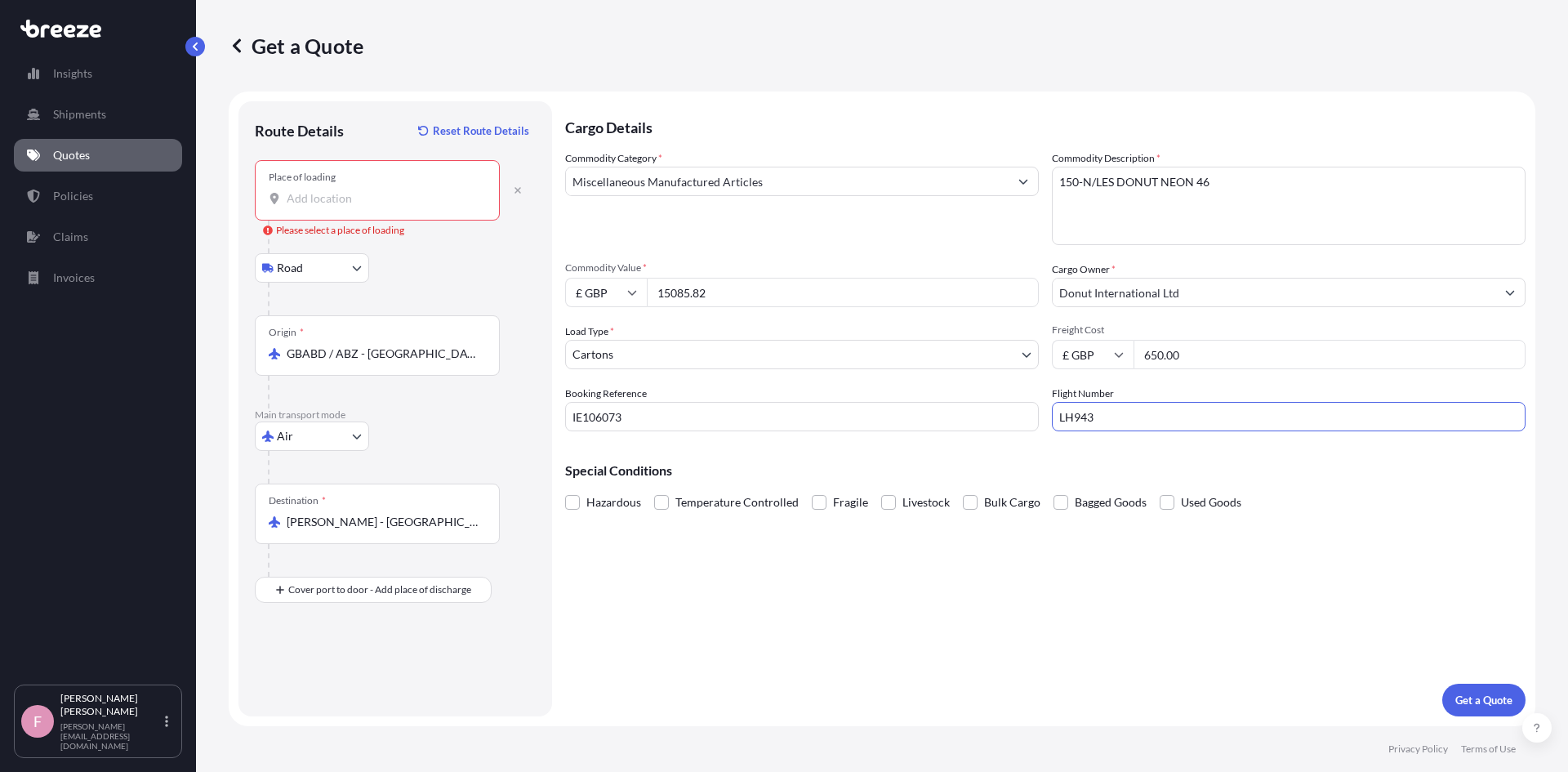
type input "LH943"
click at [354, 203] on input "Place of loading Please select a place of loading" at bounding box center [382, 198] width 192 height 16
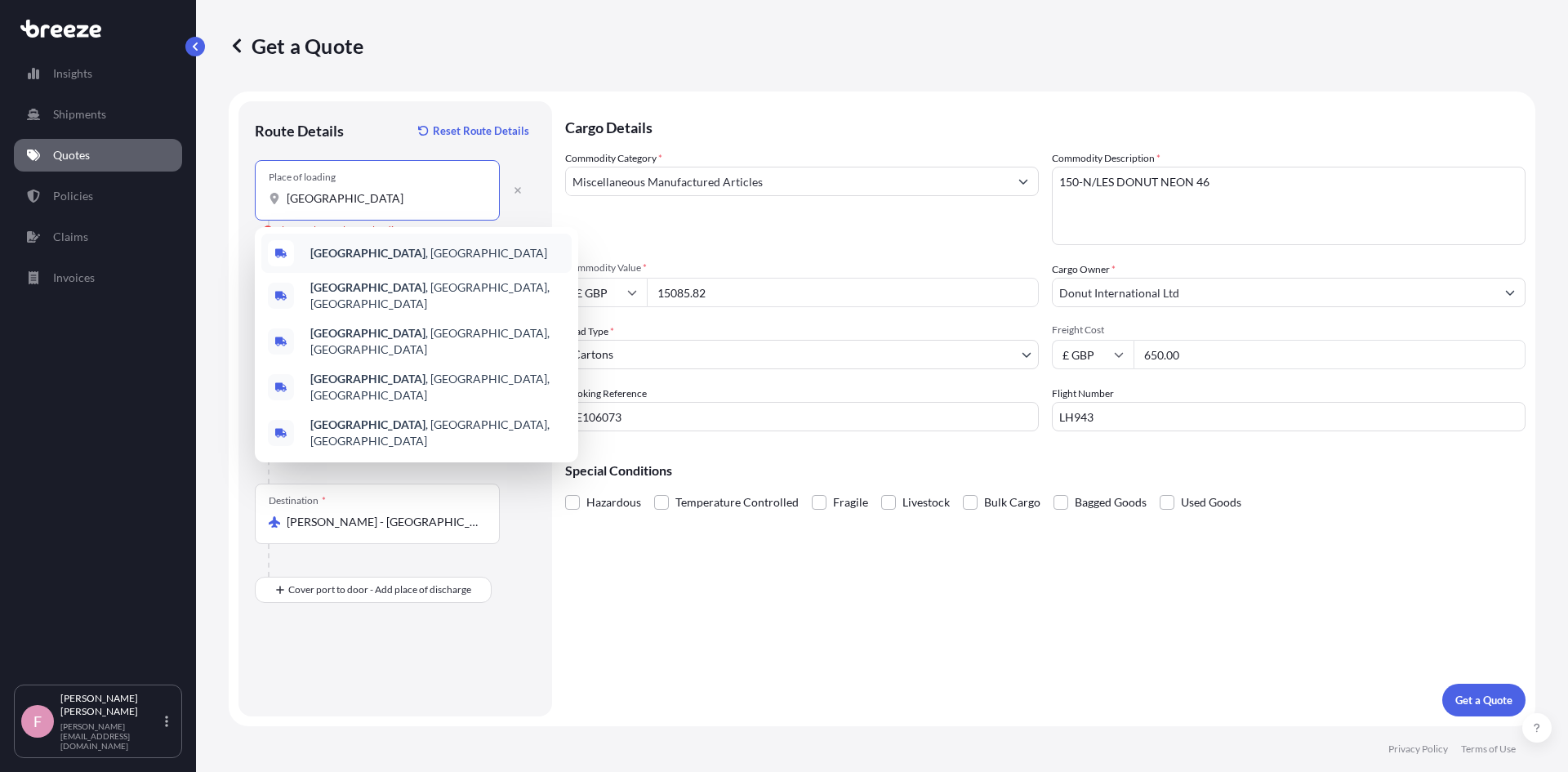
click at [339, 256] on b "[GEOGRAPHIC_DATA]" at bounding box center [368, 253] width 115 height 14
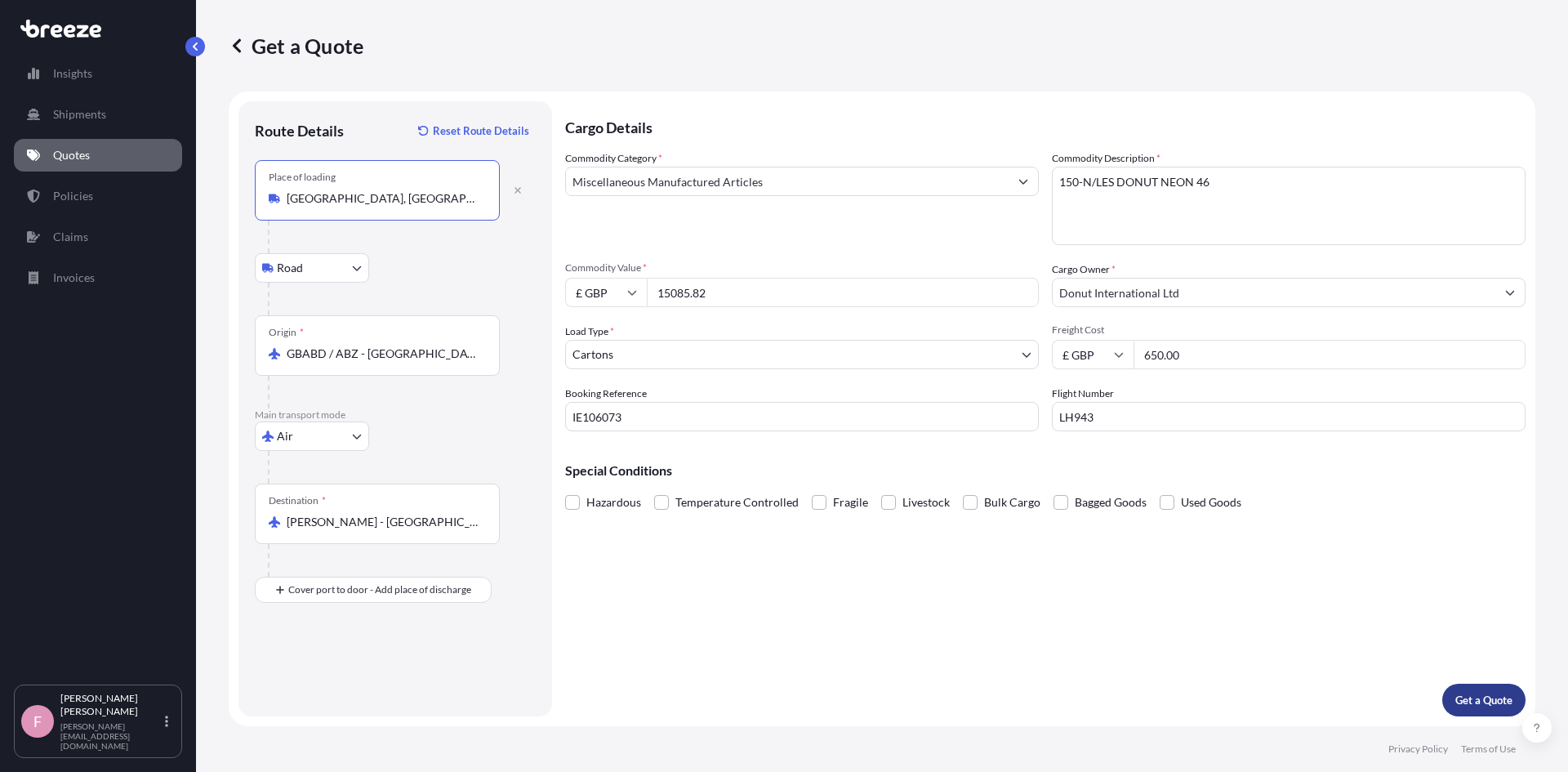
type input "[GEOGRAPHIC_DATA], [GEOGRAPHIC_DATA]"
click at [1493, 689] on button "Get a Quote" at bounding box center [1483, 700] width 83 height 32
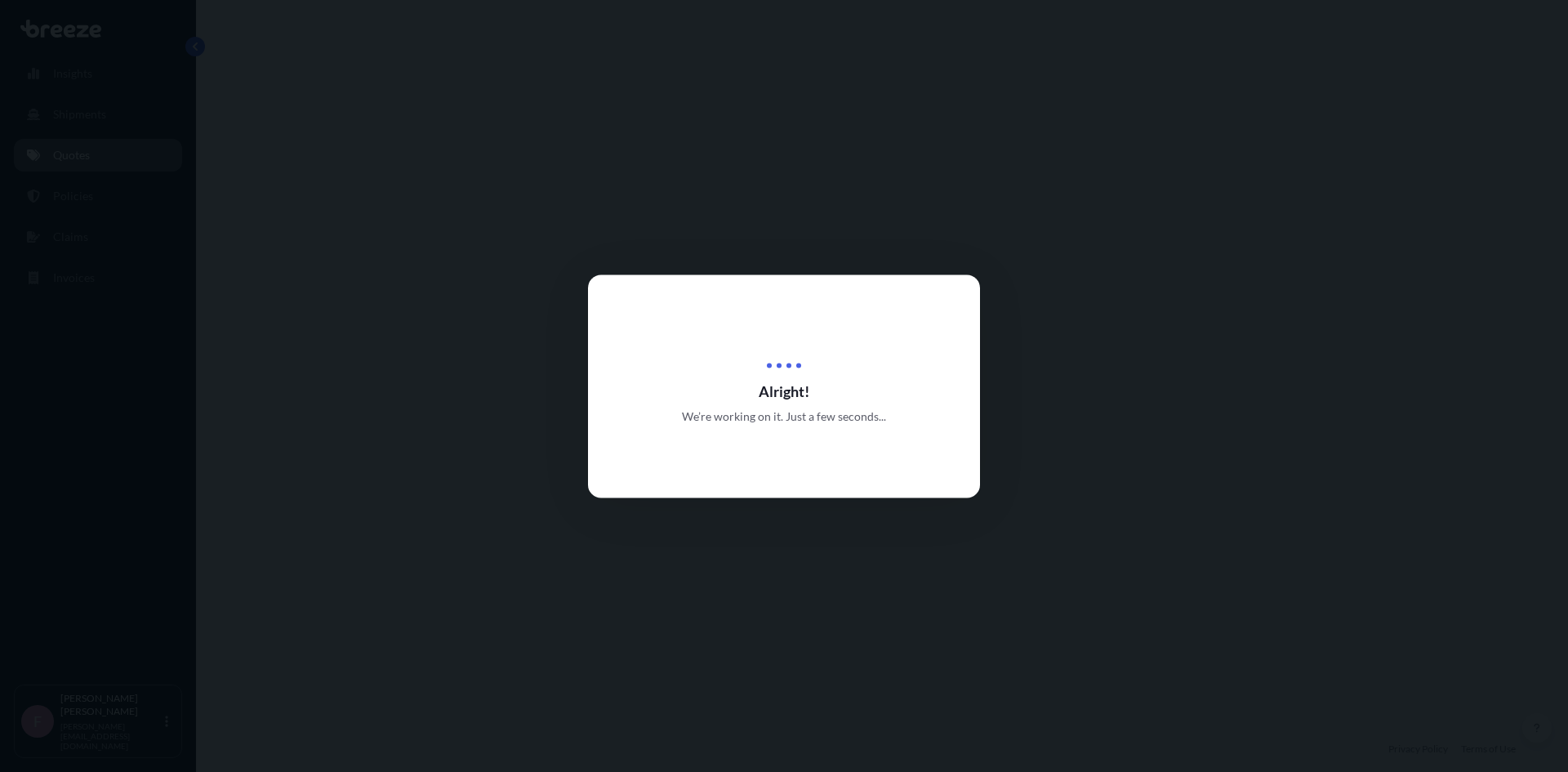
select select "Road"
select select "Air"
select select "4"
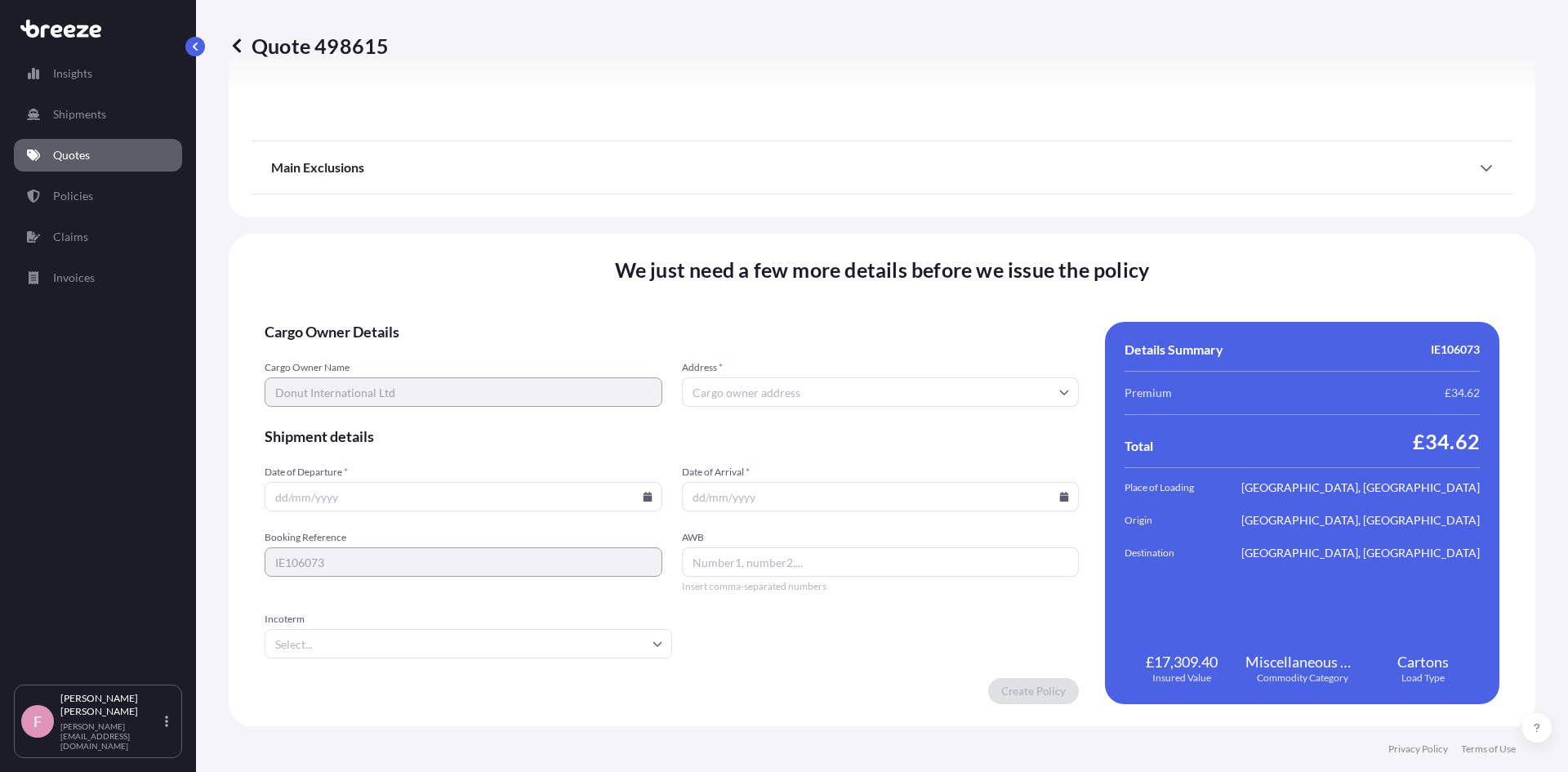
scroll to position [1951, 0]
click at [1007, 393] on input "Address *" at bounding box center [881, 391] width 398 height 29
click at [897, 382] on input "Address *" at bounding box center [881, 391] width 398 height 29
click at [795, 384] on input "Address *" at bounding box center [881, 391] width 398 height 29
click at [797, 396] on input "Address *" at bounding box center [881, 391] width 398 height 29
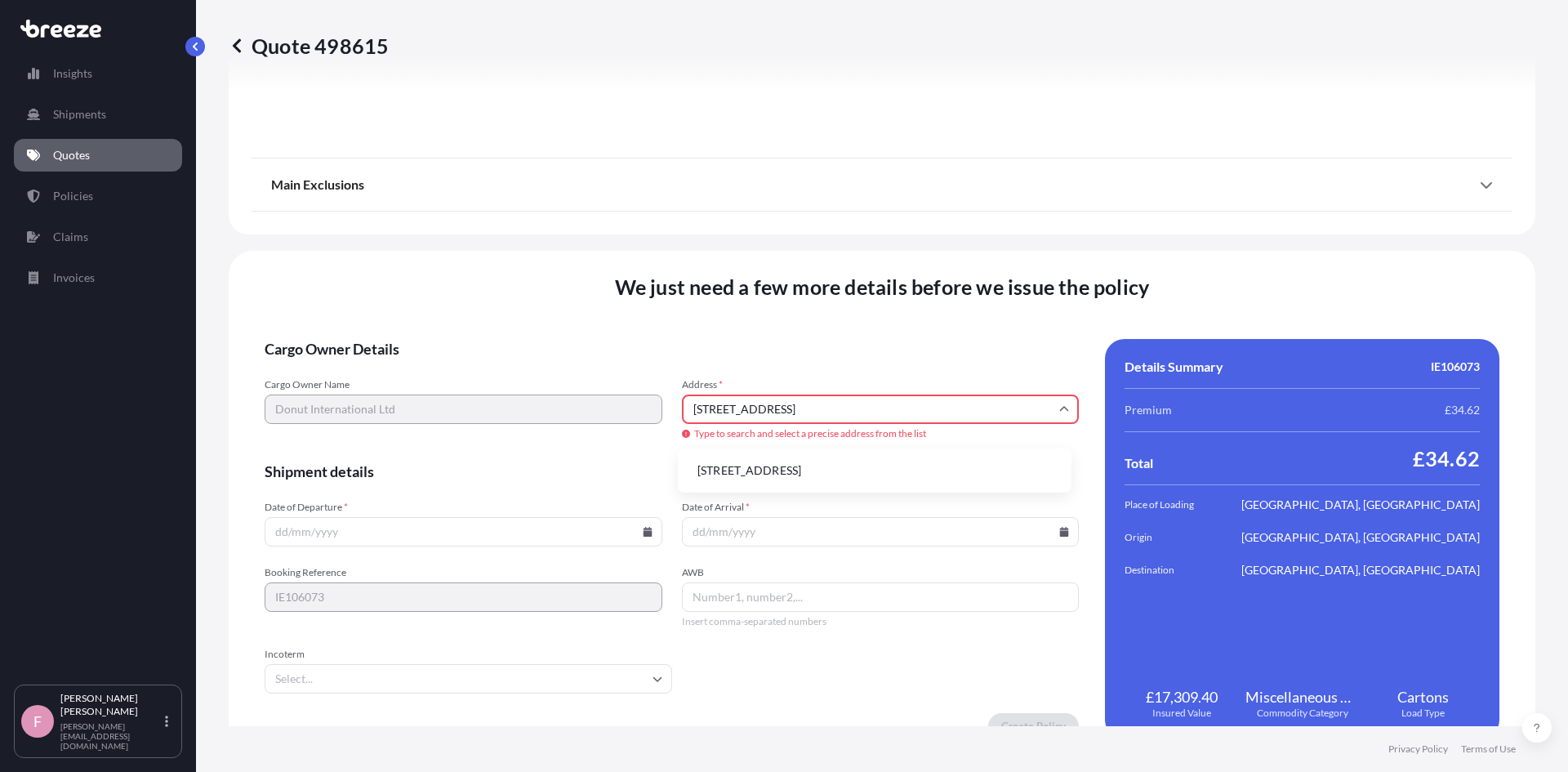
click at [940, 475] on li "[STREET_ADDRESS]" at bounding box center [875, 470] width 380 height 31
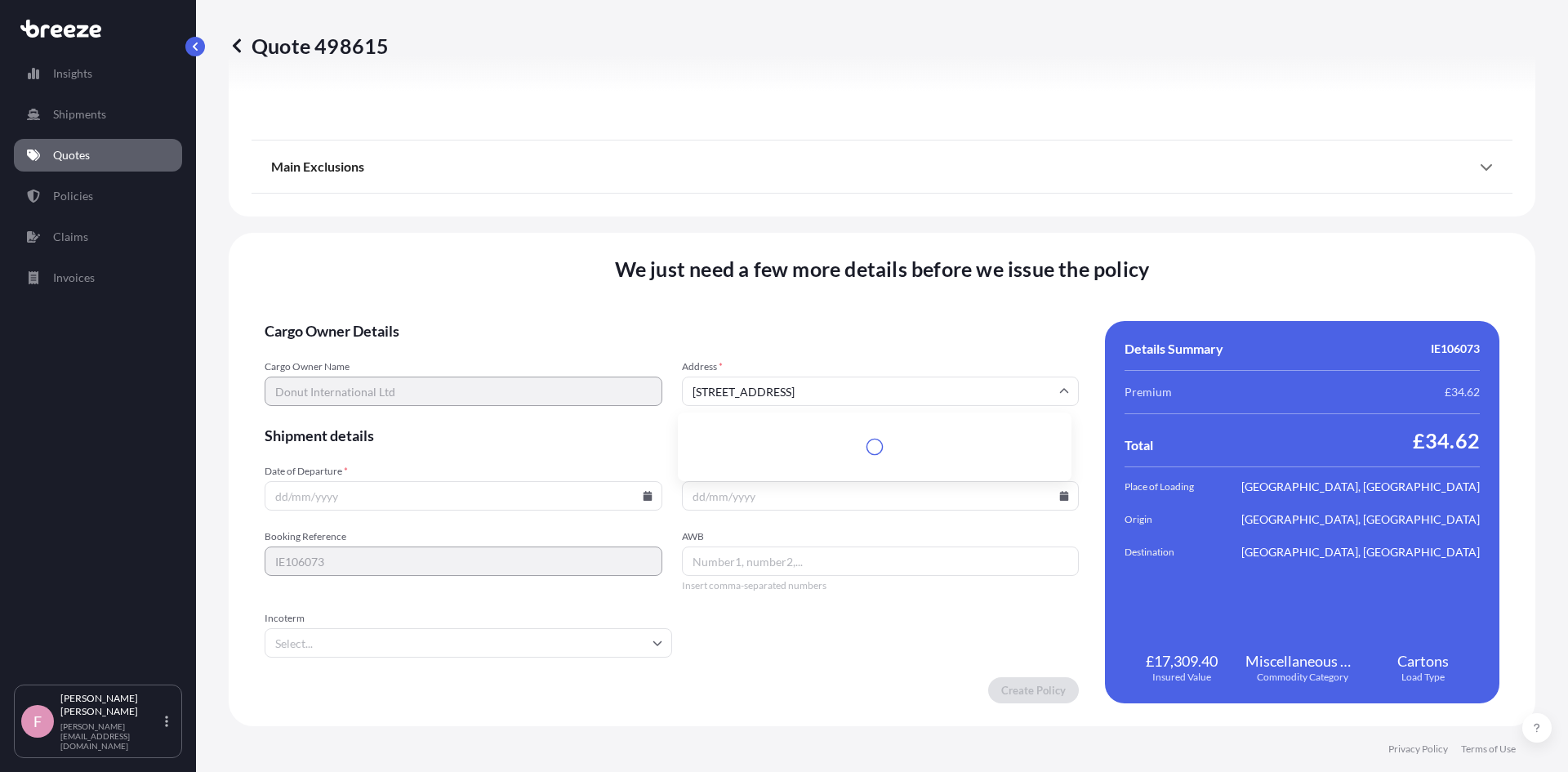
click at [963, 388] on input "[STREET_ADDRESS]" at bounding box center [881, 391] width 398 height 29
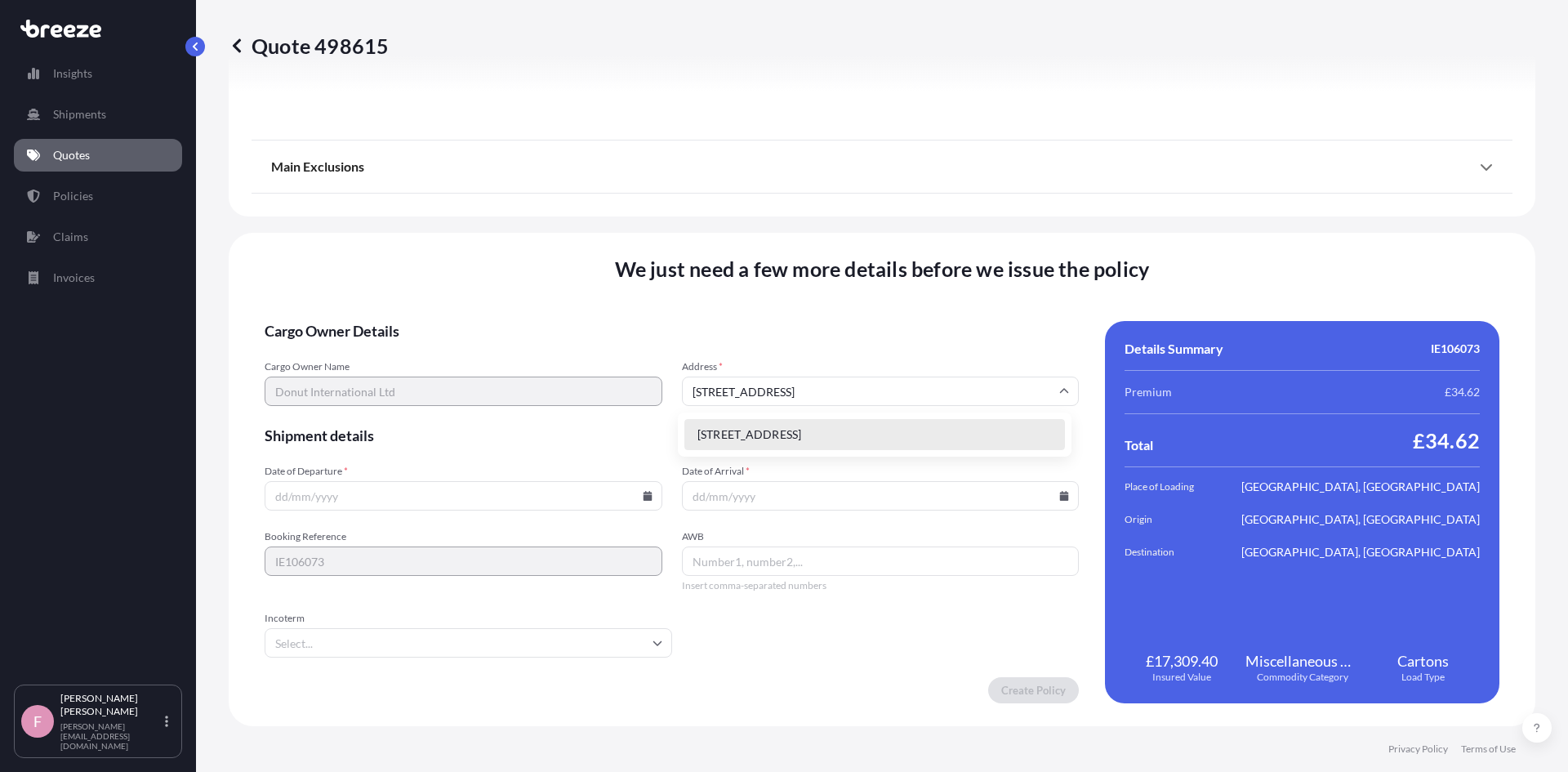
drag, startPoint x: 1020, startPoint y: 386, endPoint x: 929, endPoint y: 385, distance: 91.0
click at [929, 385] on input "[STREET_ADDRESS]" at bounding box center [881, 391] width 398 height 29
type input "u"
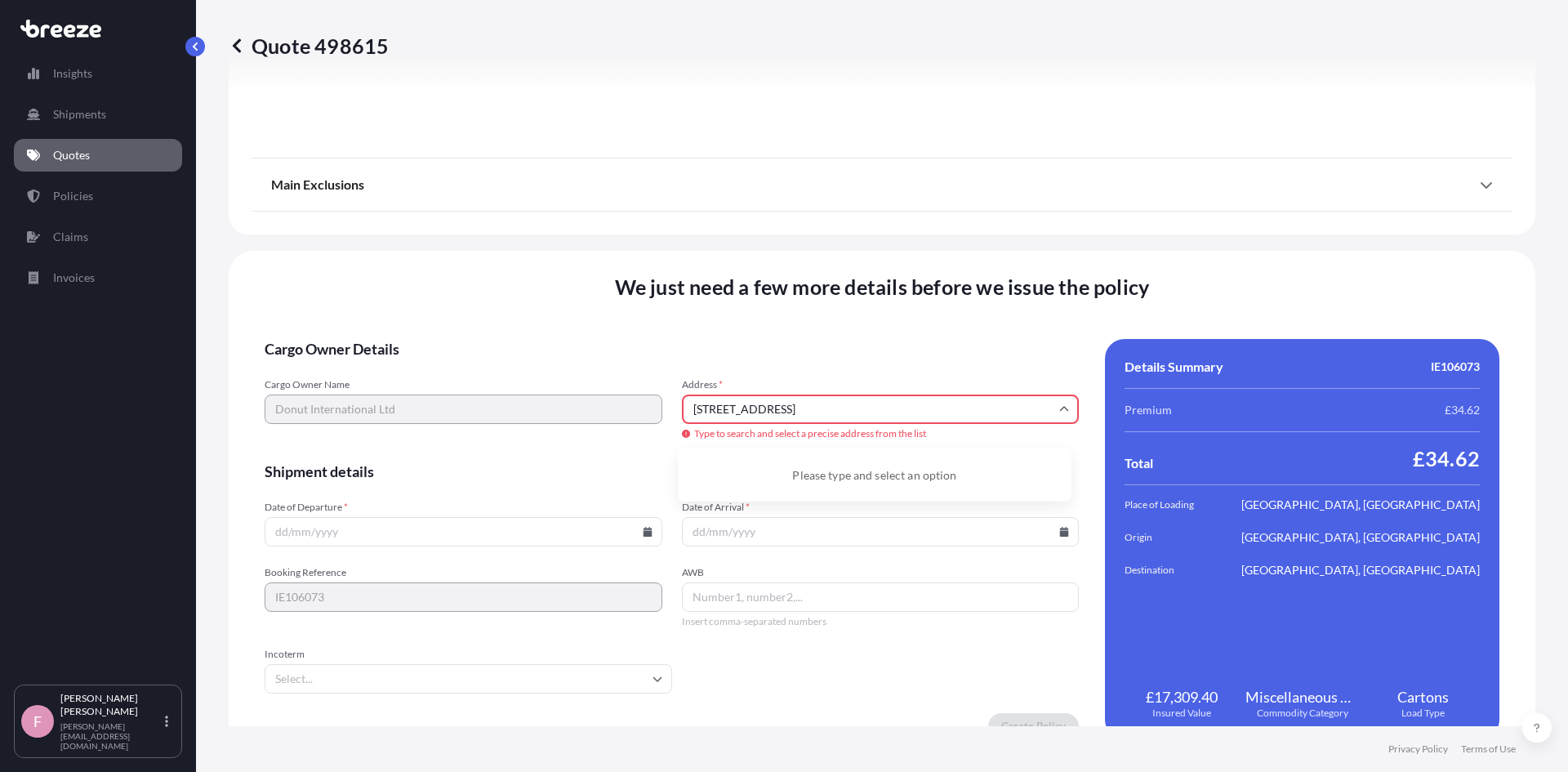
scroll to position [0, 42]
type input "[STREET_ADDRESS]"
click at [529, 451] on form "Cargo Owner Details Cargo Owner Name Donut International Ltd Address * [STREET_…" at bounding box center [672, 539] width 814 height 400
click at [491, 534] on input "Date of Departure *" at bounding box center [463, 532] width 398 height 29
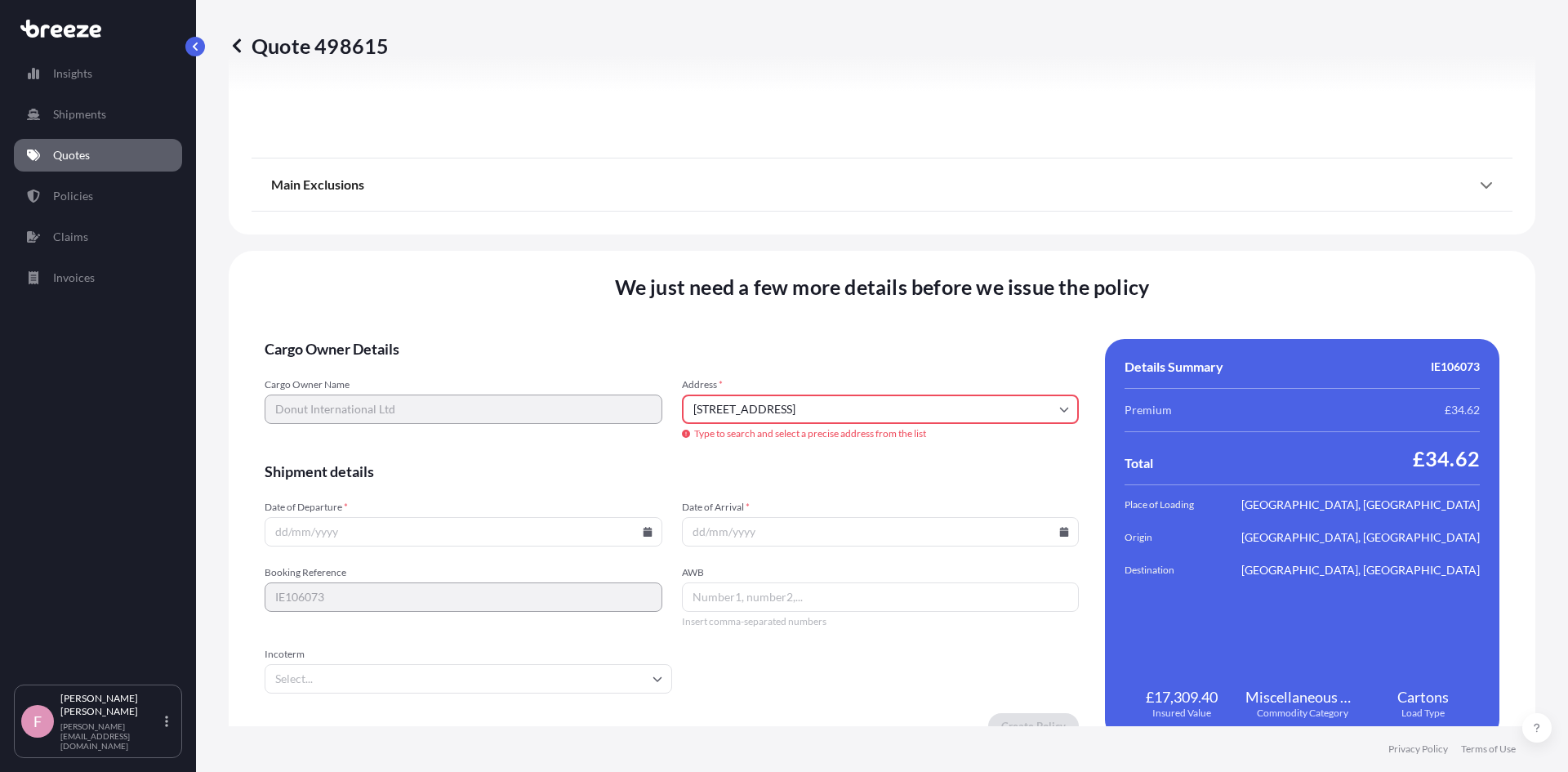
click at [924, 413] on input "[STREET_ADDRESS]" at bounding box center [881, 409] width 398 height 29
drag, startPoint x: 979, startPoint y: 410, endPoint x: 1170, endPoint y: 424, distance: 191.5
click at [1170, 424] on div "Cargo Owner Details Cargo Owner Name Donut International Ltd Address * [STREET_…" at bounding box center [882, 539] width 1235 height 400
click at [964, 343] on span "Cargo Owner Details" at bounding box center [672, 348] width 814 height 20
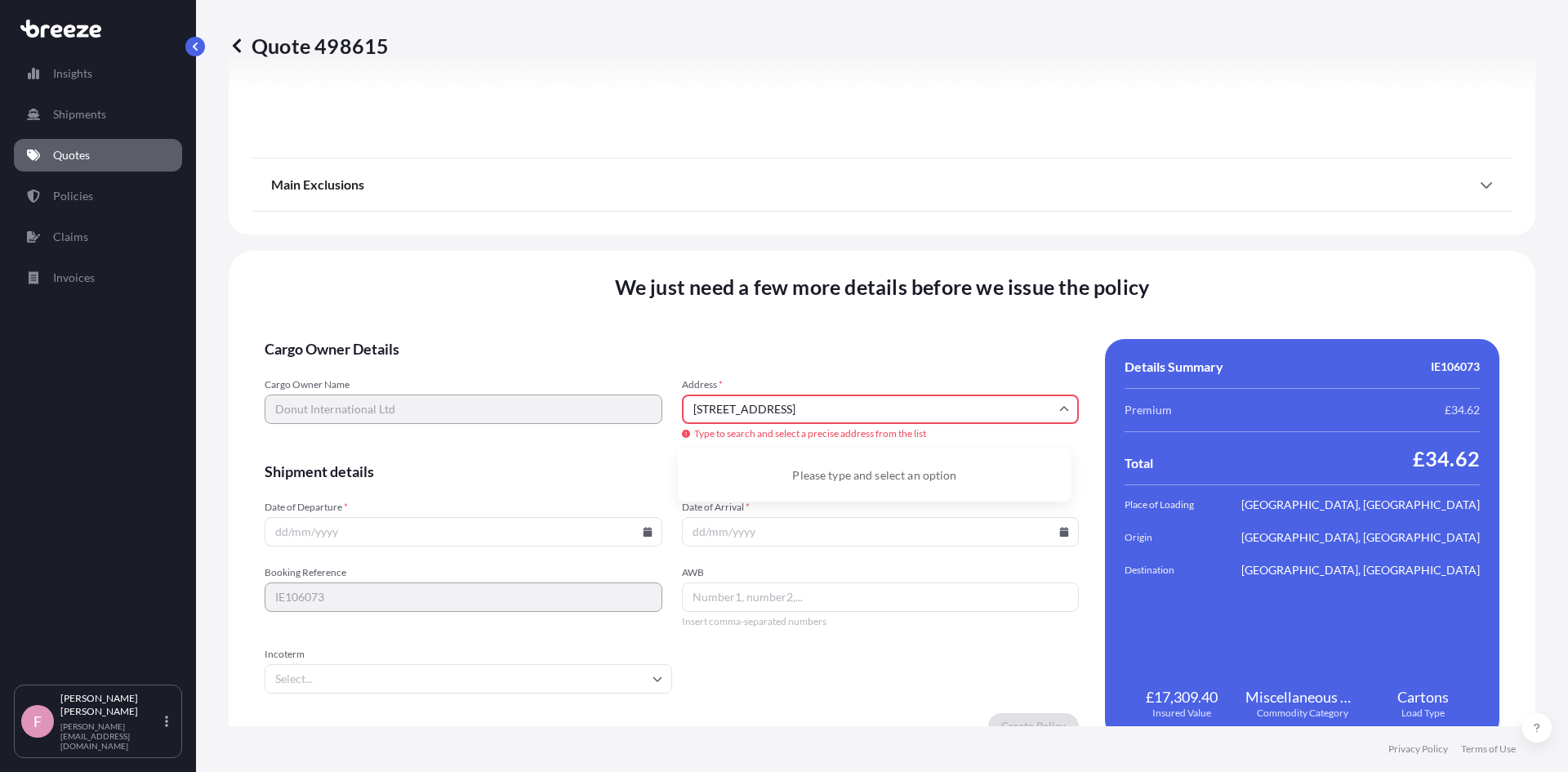
scroll to position [0, 0]
click at [376, 527] on input "Date of Departure *" at bounding box center [463, 532] width 398 height 29
type input "1"
type input "[STREET_ADDRESS]"
type input "[DATE]"
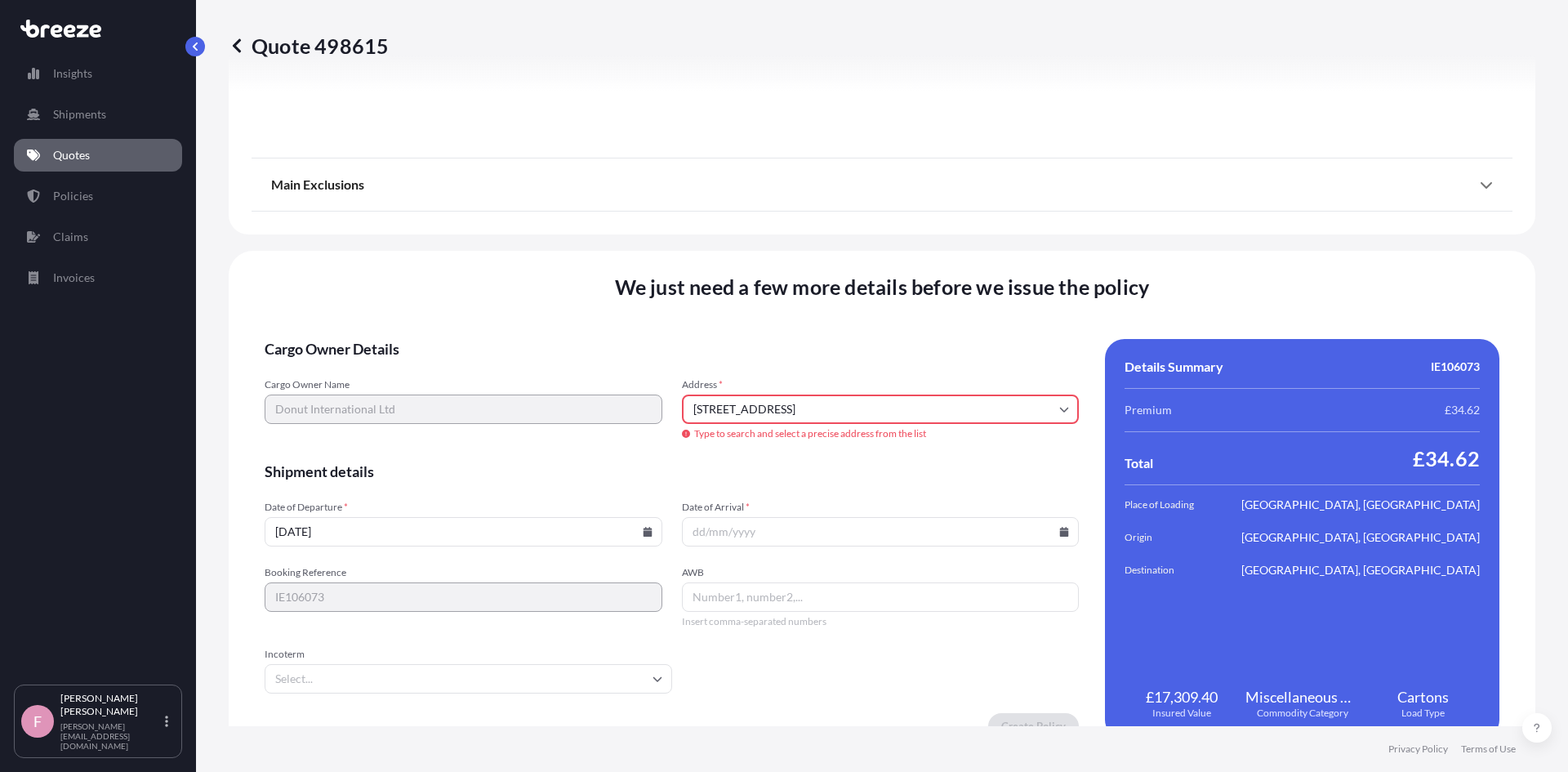
click at [690, 533] on input "Date of Arrival *" at bounding box center [881, 532] width 398 height 29
type input "[DATE]"
click at [722, 407] on input "[STREET_ADDRESS]" at bounding box center [881, 409] width 398 height 29
click at [976, 473] on li "[STREET_ADDRESS]" at bounding box center [875, 470] width 380 height 31
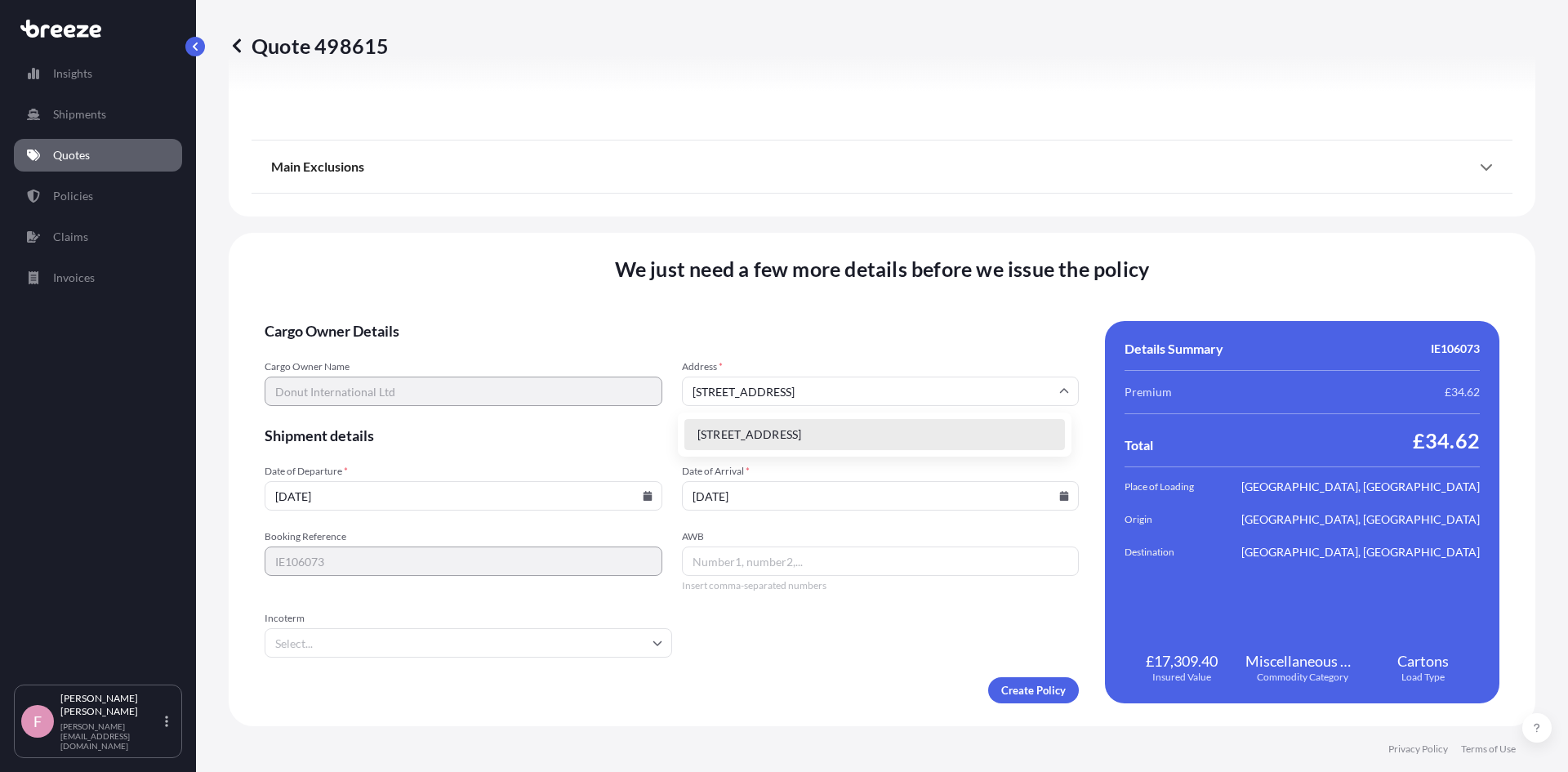
click at [621, 380] on div "Cargo Owner Name Donut International Ltd Address * [STREET_ADDRESS]" at bounding box center [672, 382] width 814 height 45
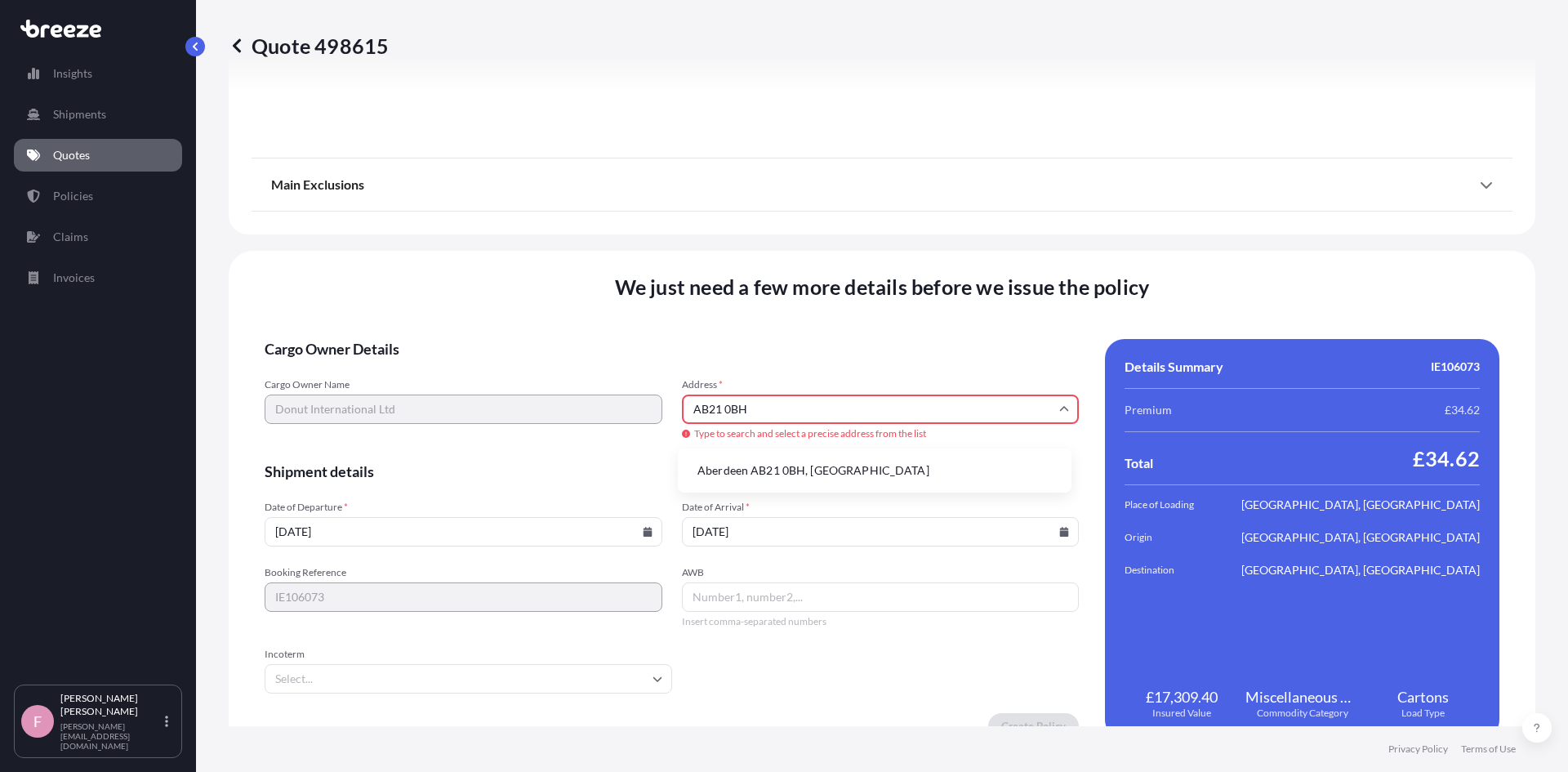
click at [796, 472] on li "Aberdeen AB21 0BH, [GEOGRAPHIC_DATA]" at bounding box center [875, 470] width 380 height 31
type input "Aberdeen AB21 0BH, [GEOGRAPHIC_DATA]"
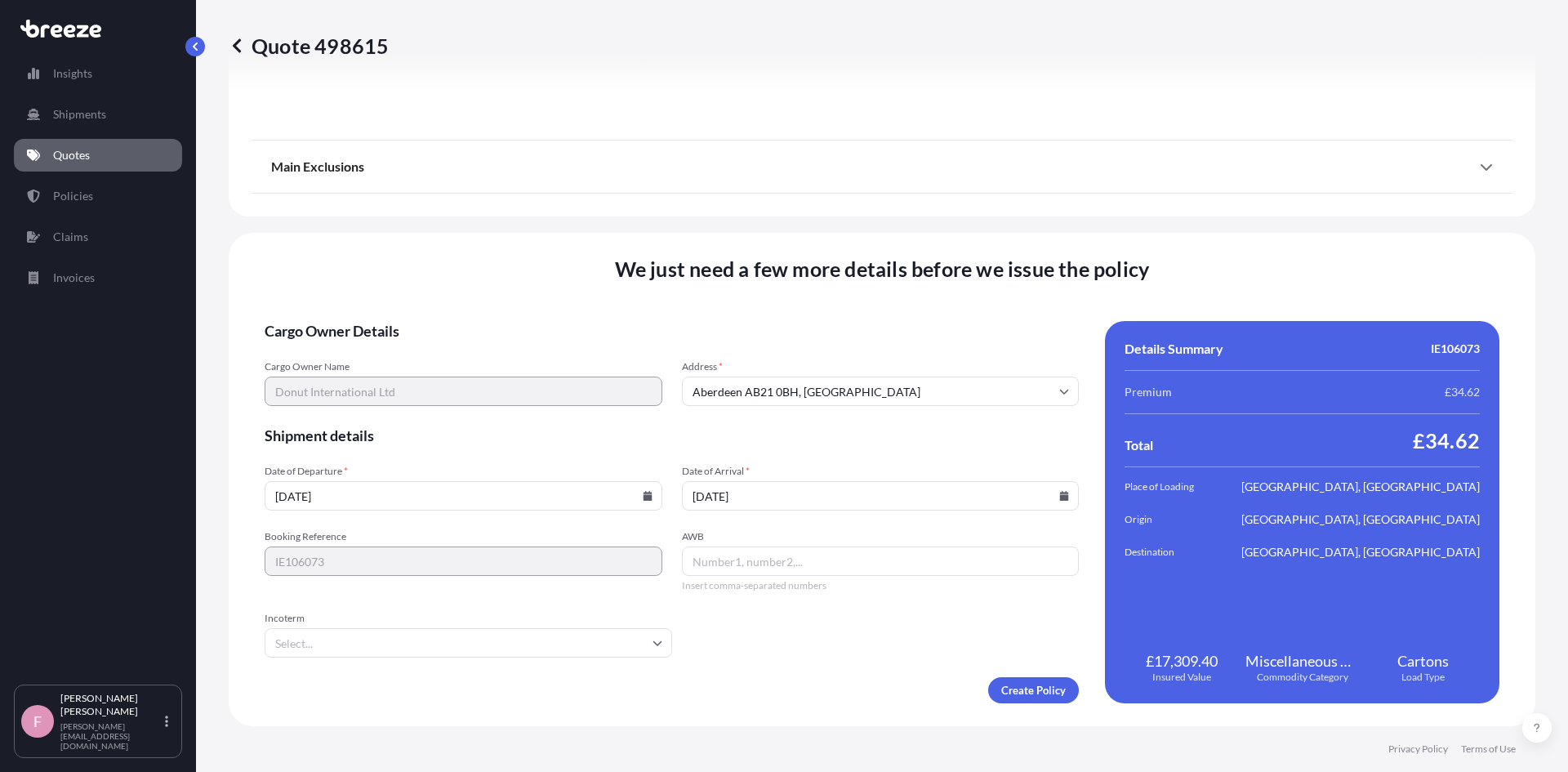
click at [710, 566] on input "AWB" at bounding box center [881, 561] width 398 height 29
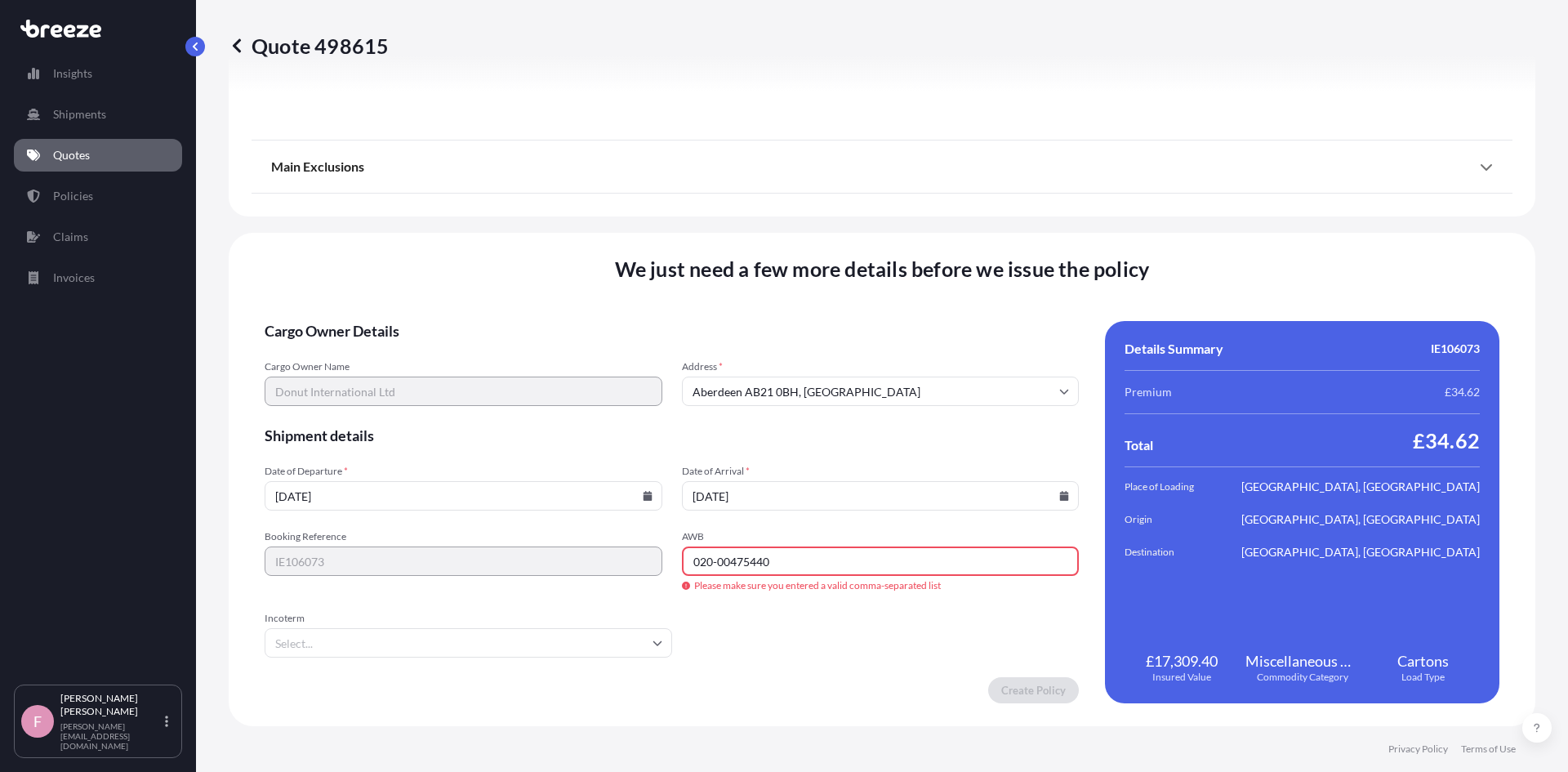
click at [846, 551] on input "020-00475440" at bounding box center [881, 561] width 398 height 29
click at [713, 565] on input "020-00475440" at bounding box center [881, 561] width 398 height 29
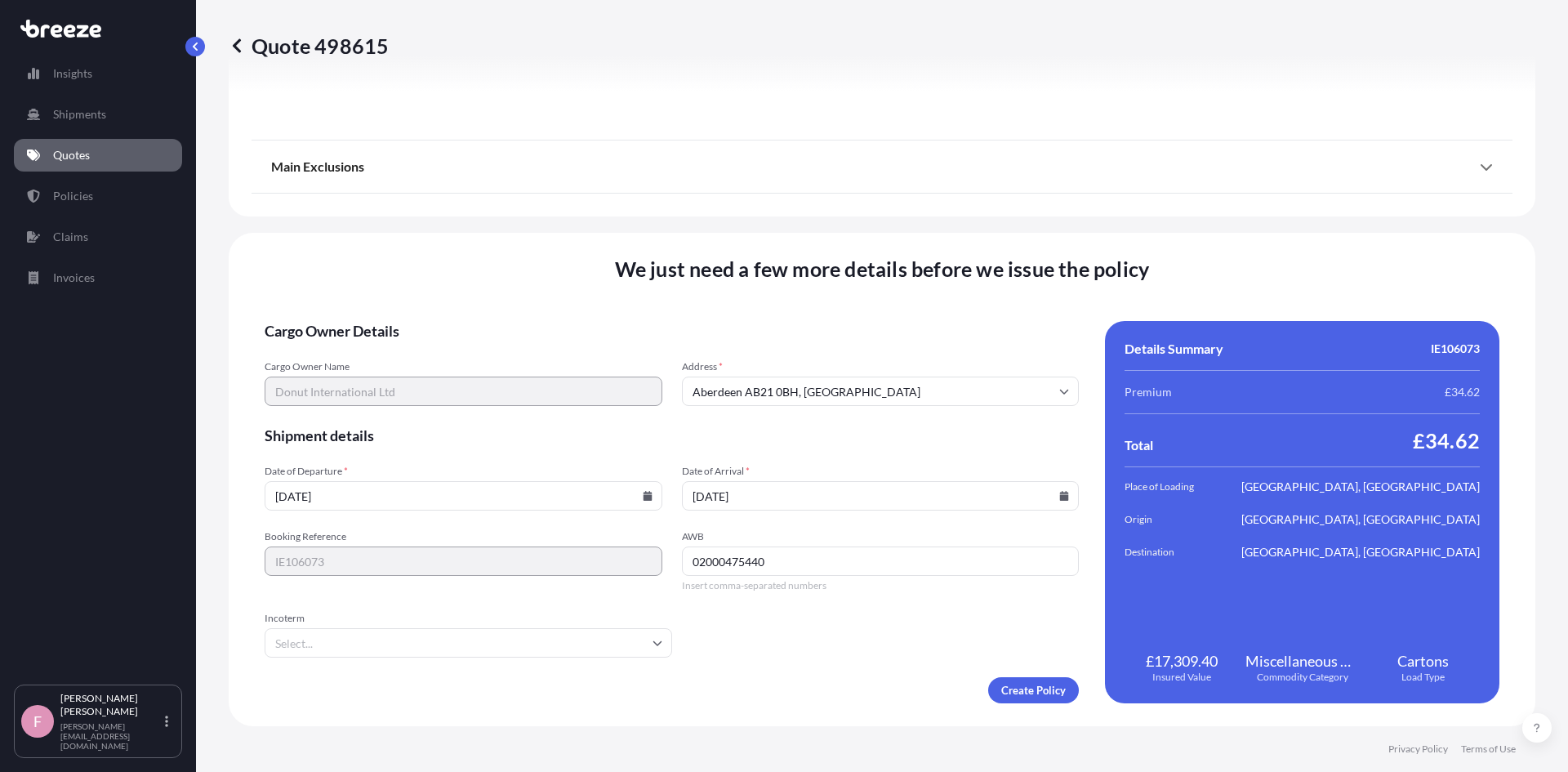
type input "02000475440"
click at [473, 635] on input "Incoterm" at bounding box center [469, 643] width 408 height 29
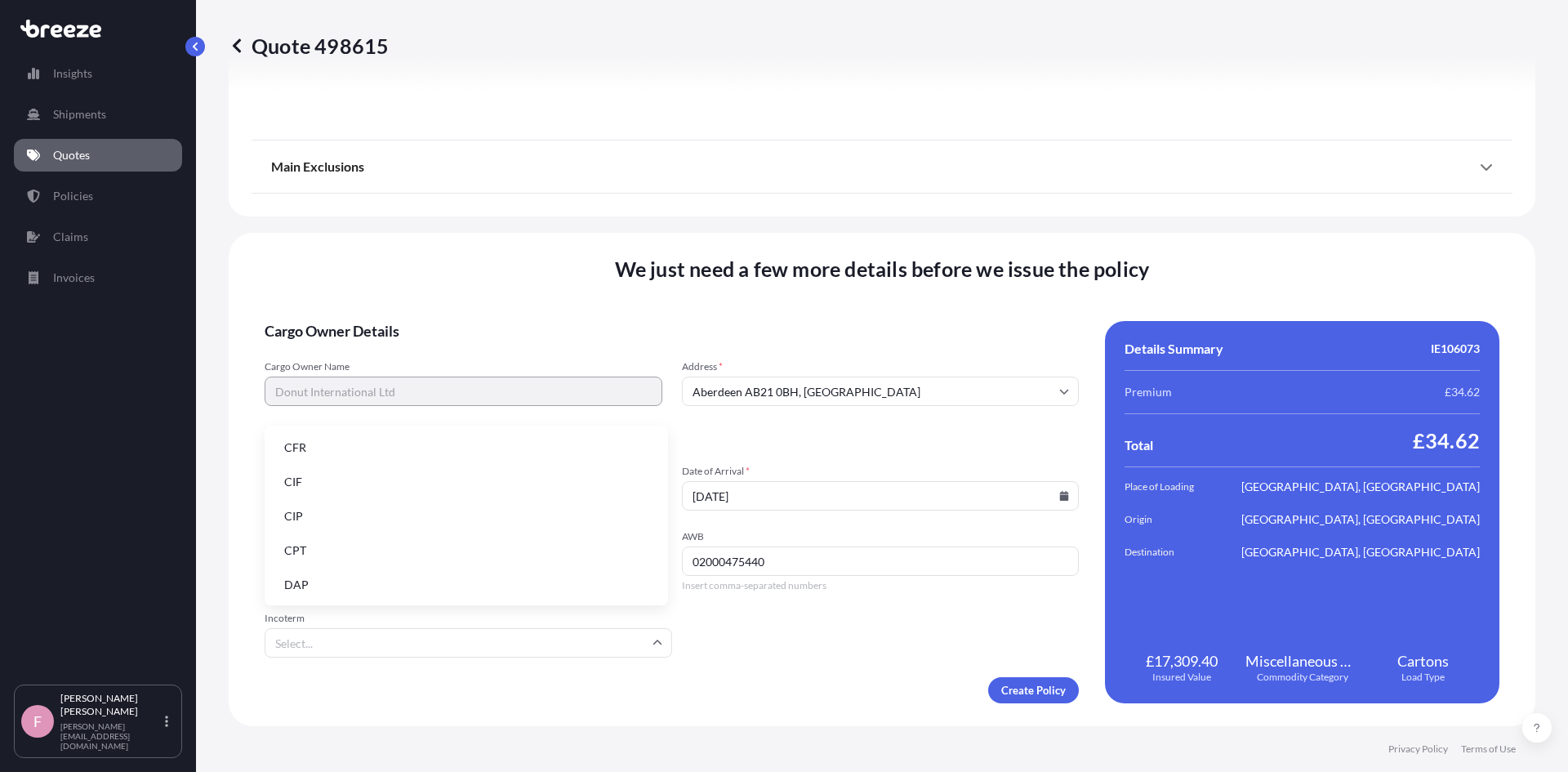
click at [387, 522] on li "CIP" at bounding box center [466, 516] width 391 height 31
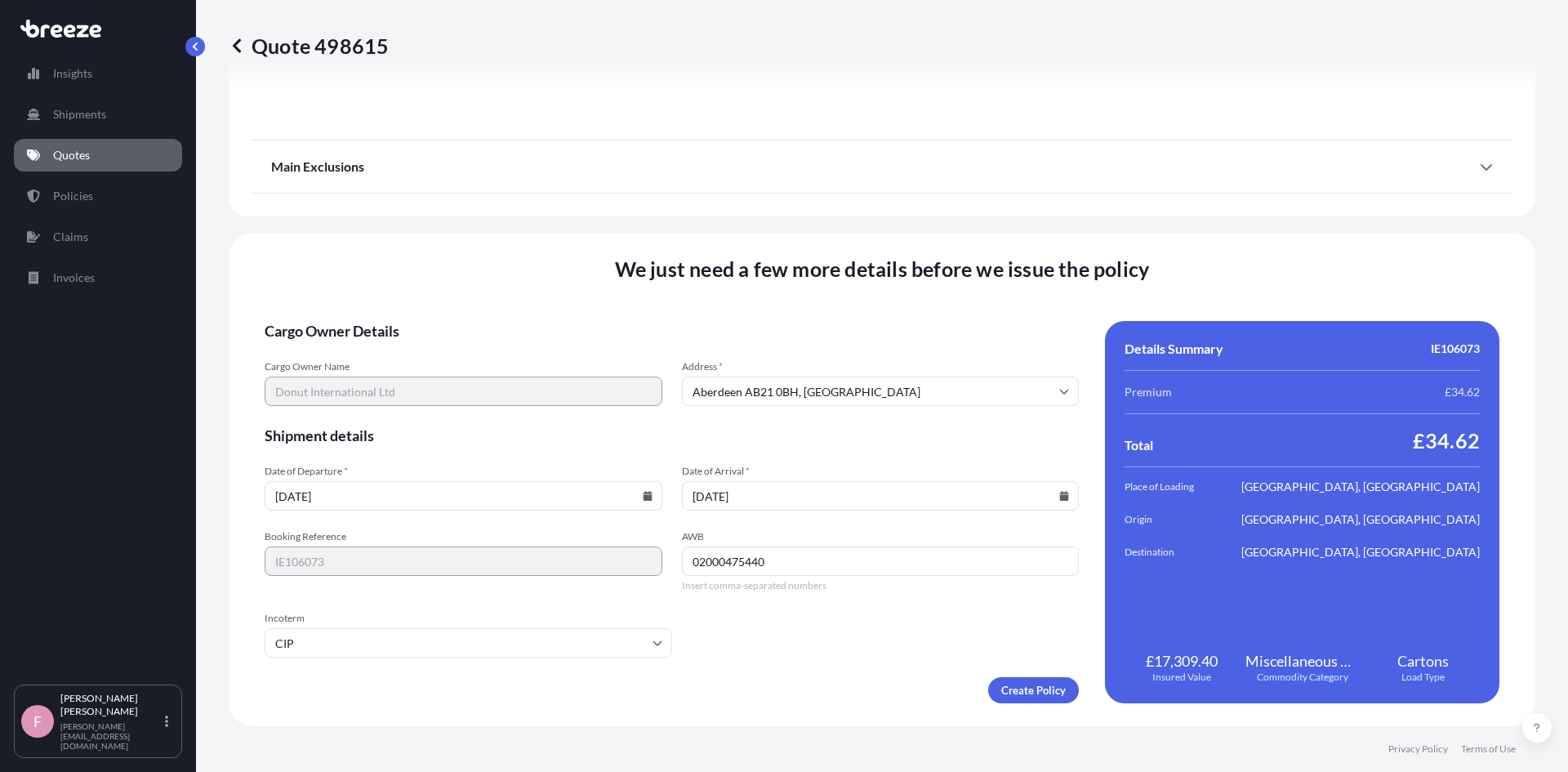
click at [832, 631] on form "Cargo Owner Details Cargo Owner Name Donut International Ltd Address * [GEOGRAP…" at bounding box center [672, 511] width 814 height 382
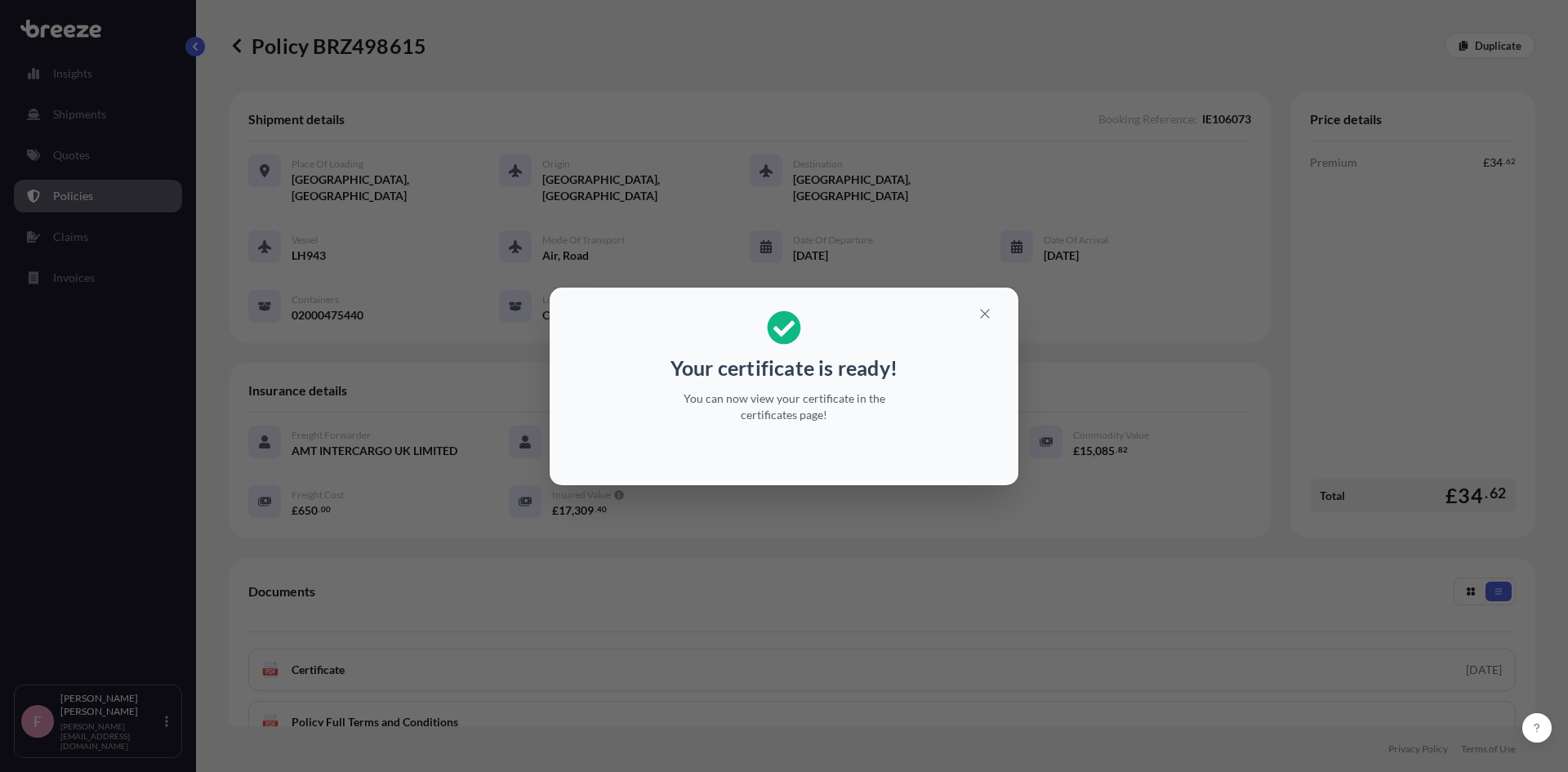
click at [1182, 629] on div "Your certificate is ready! You can now view your certificate in the certificate…" at bounding box center [784, 386] width 1568 height 772
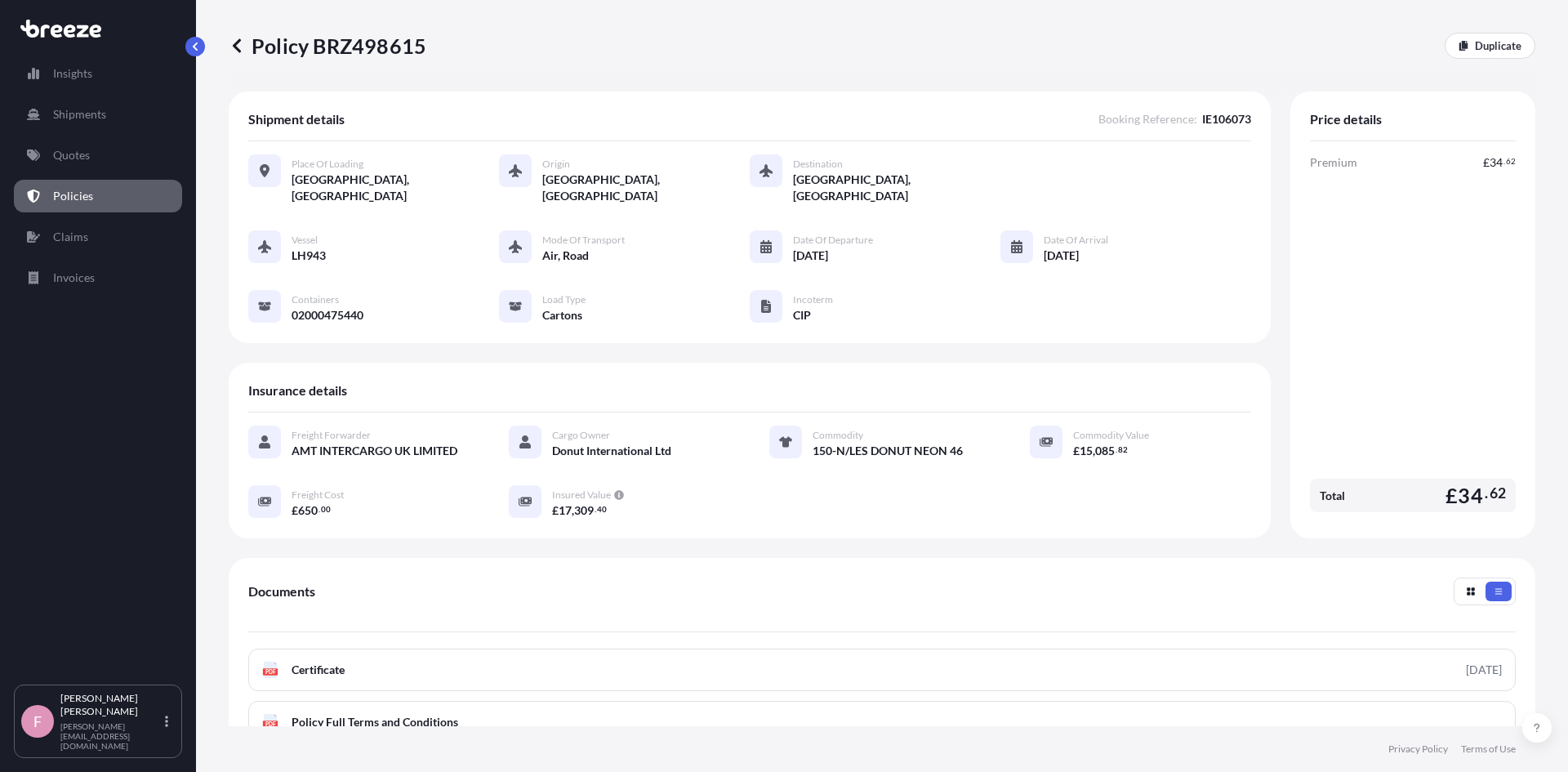
click at [55, 195] on p "Policies" at bounding box center [73, 196] width 40 height 16
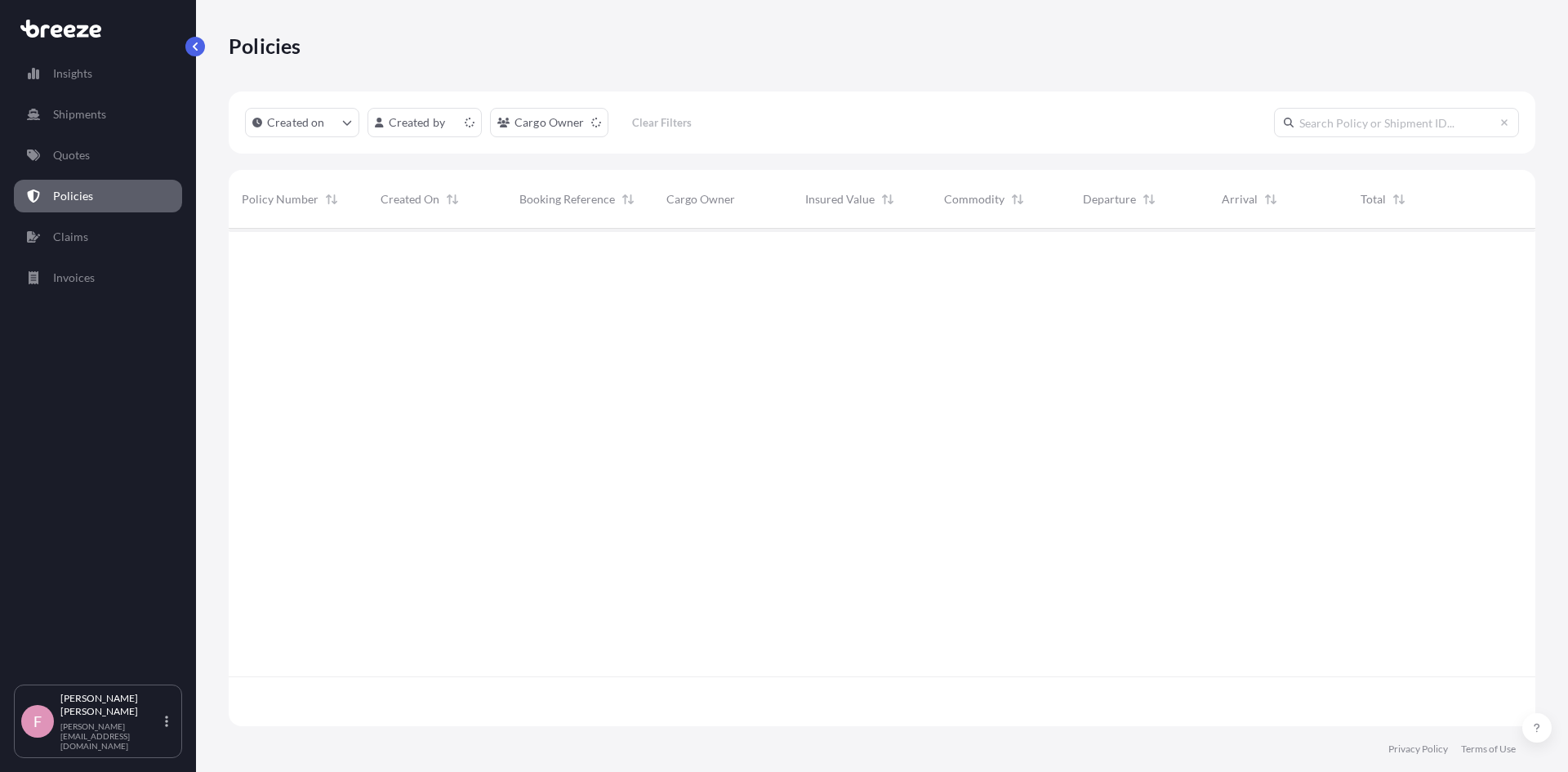
scroll to position [494, 1294]
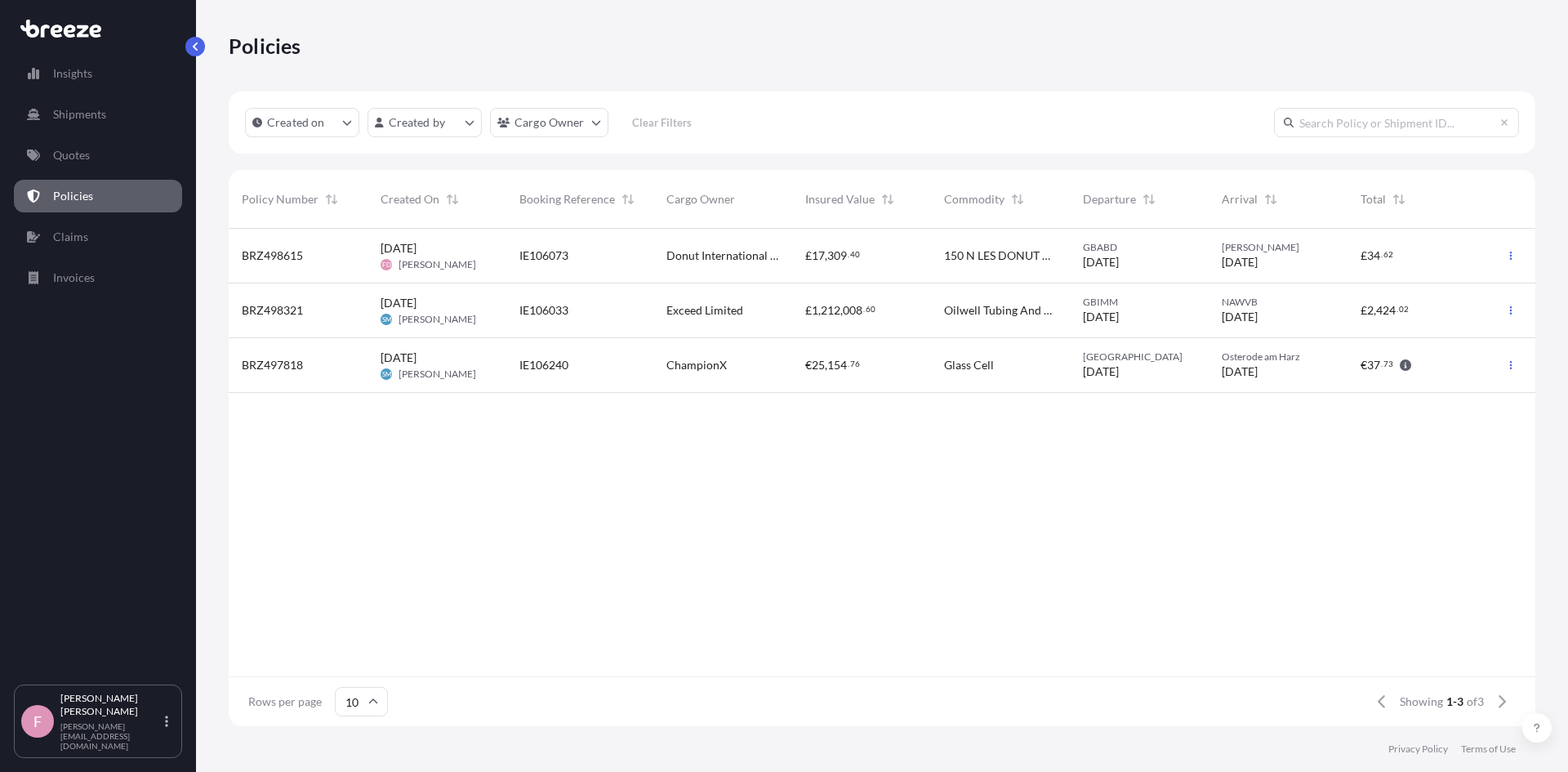
click at [585, 248] on div "IE106073" at bounding box center [580, 255] width 121 height 16
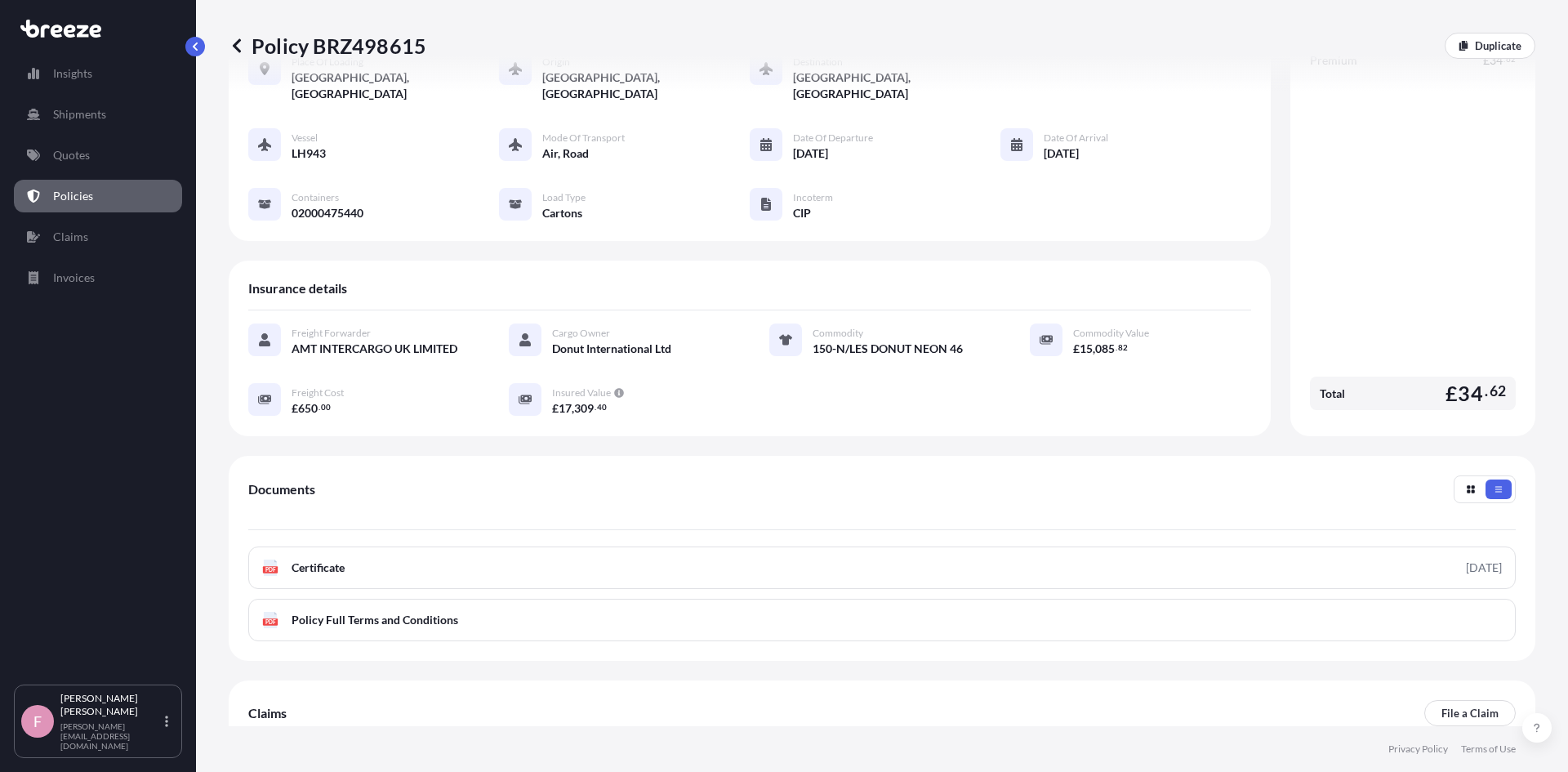
scroll to position [194, 0]
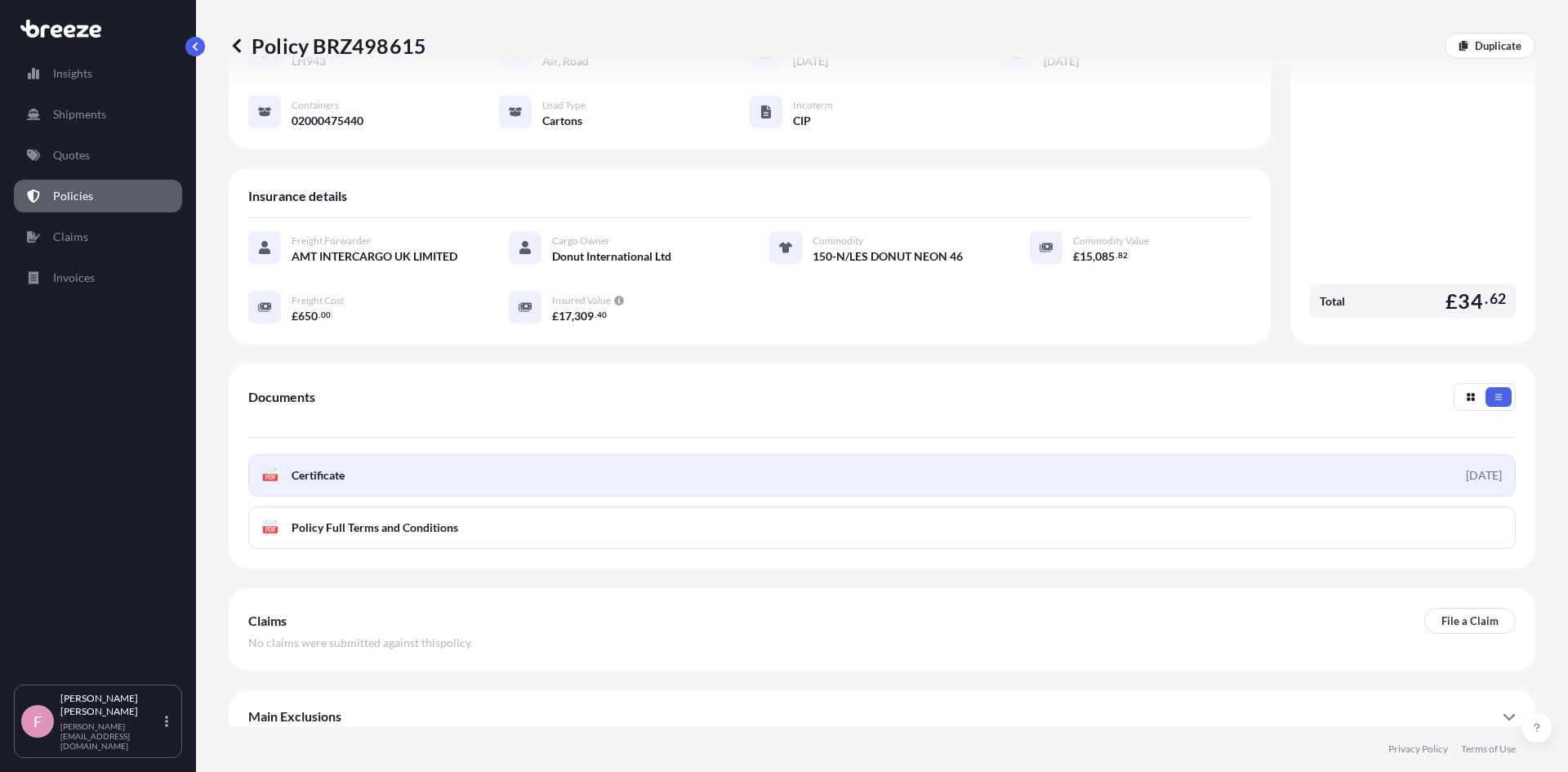
click at [349, 469] on link "PDF Certificate [DATE]" at bounding box center [881, 475] width 1268 height 43
